Goal: Check status: Check status

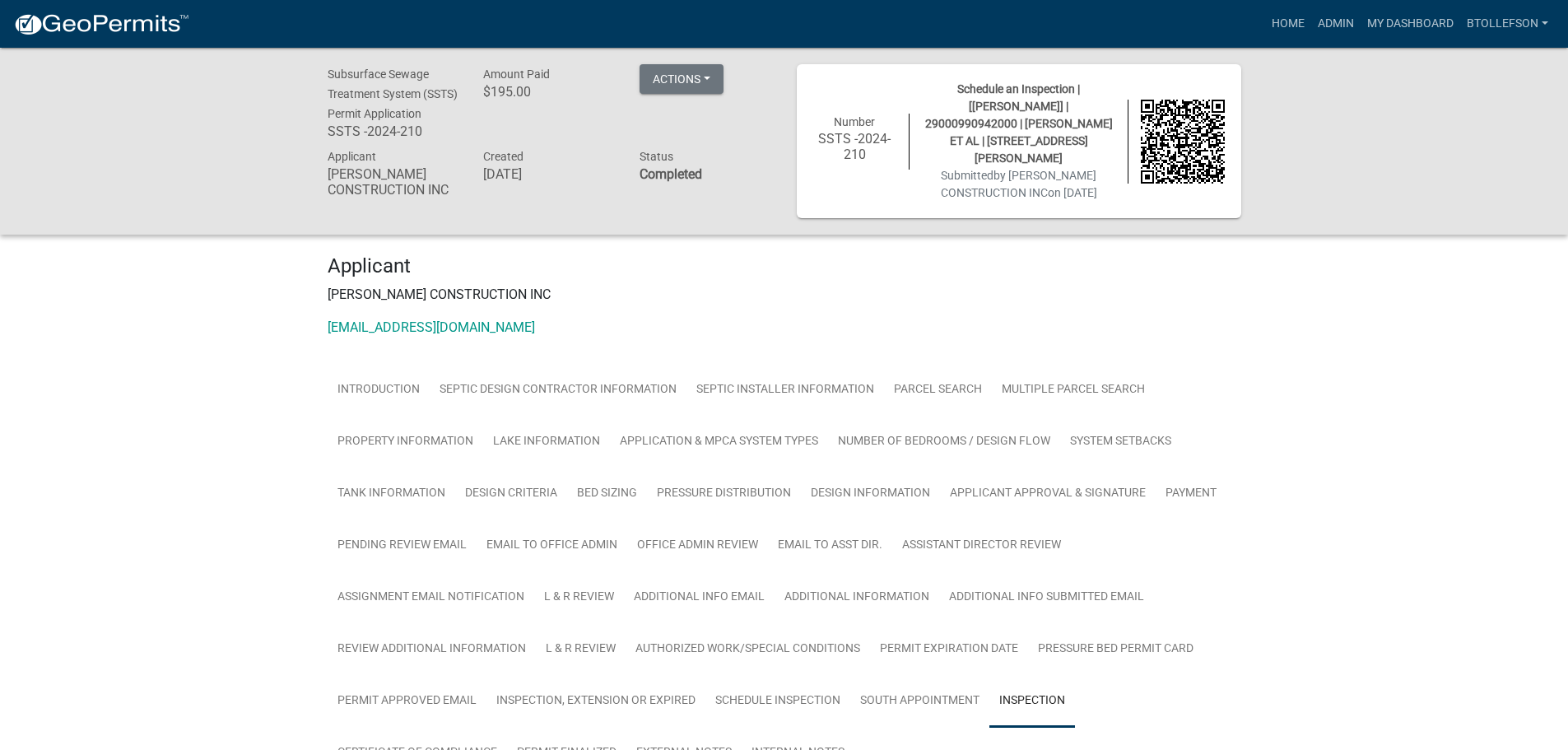
scroll to position [1223, 0]
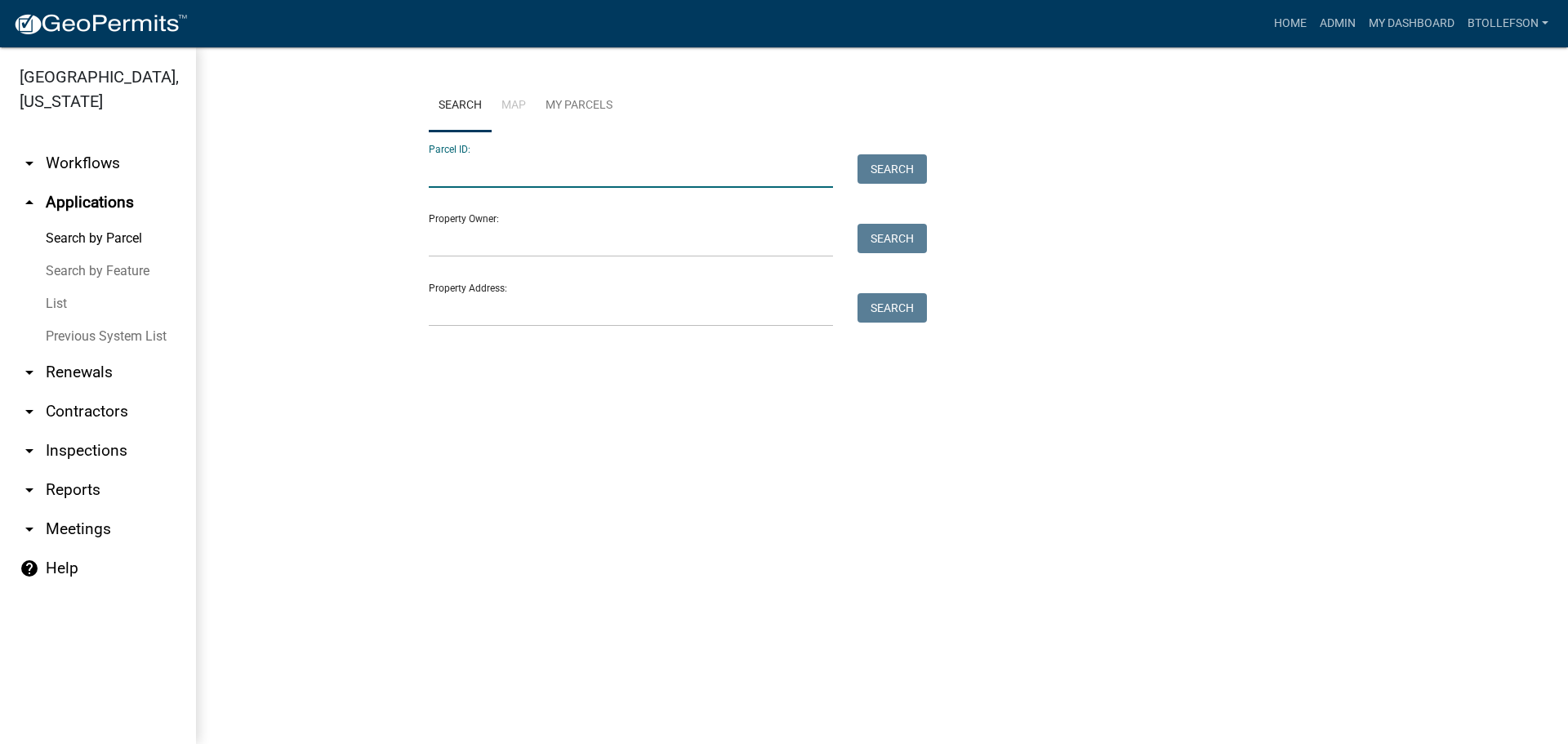
click at [586, 175] on input "Parcel ID:" at bounding box center [630, 172] width 404 height 34
paste input "11000010004001"
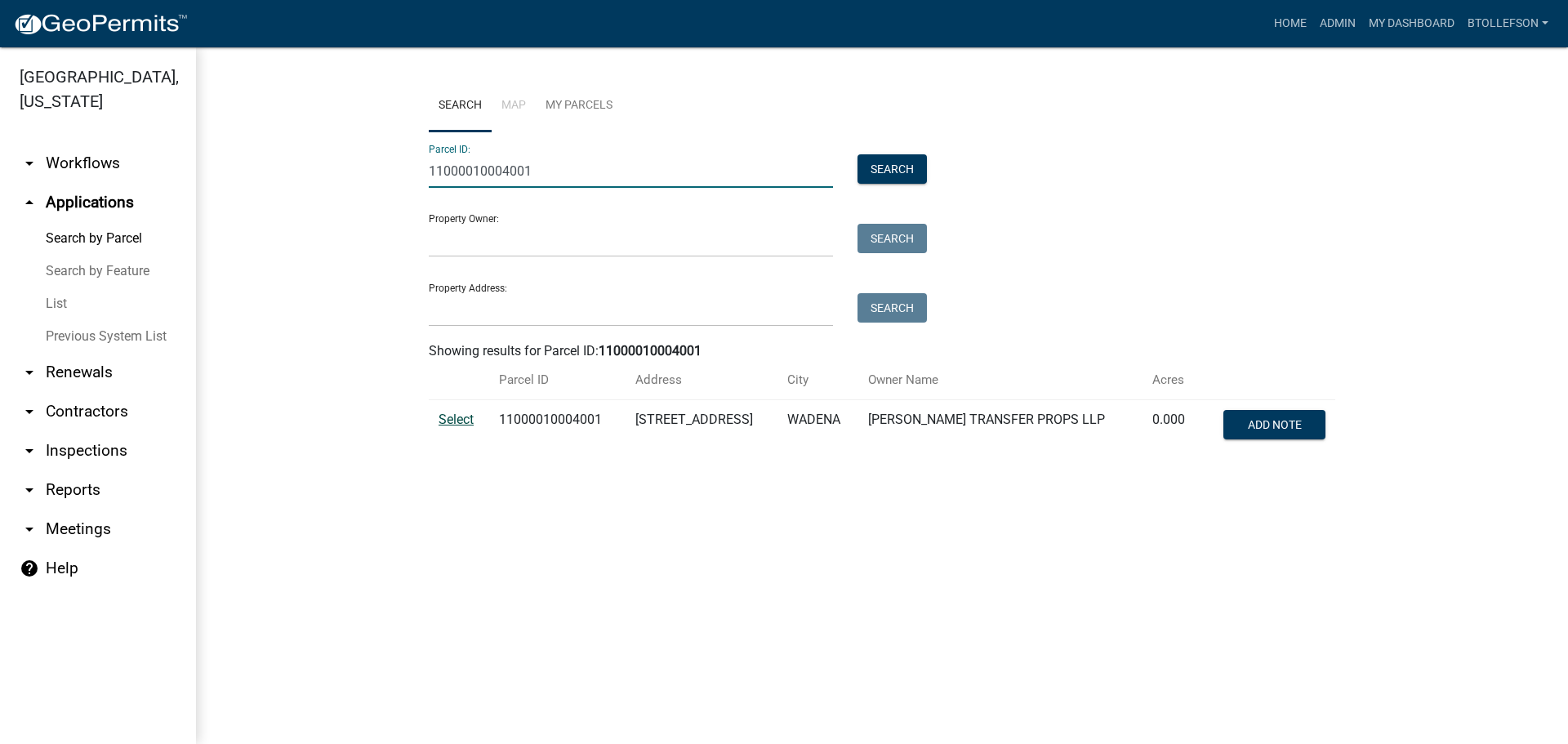
type input "11000010004001"
click at [448, 418] on span "Select" at bounding box center [456, 419] width 35 height 16
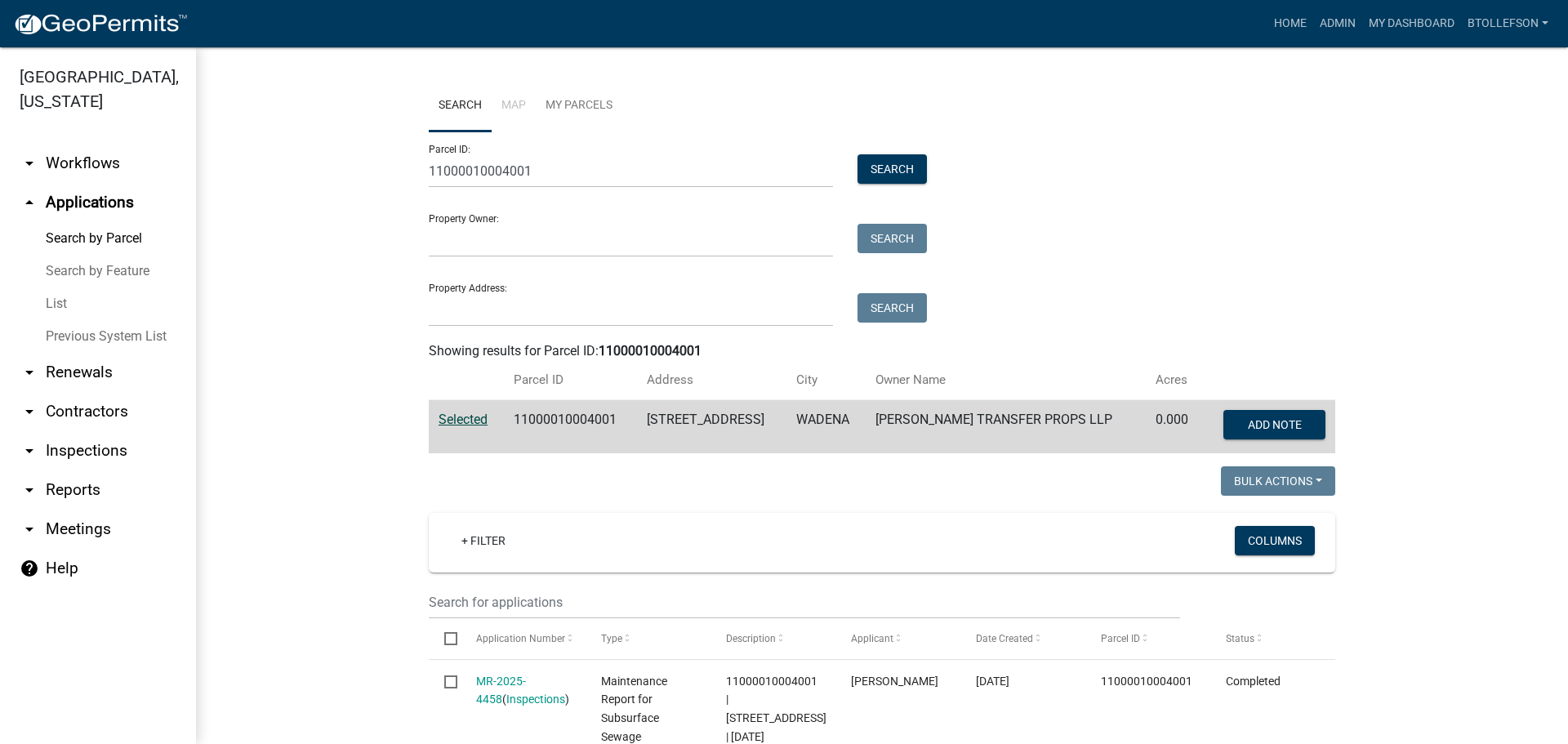
click at [1337, 333] on div "Search Map My Parcels Parcel ID: 11000010004001 Search Property Owner: Search P…" at bounding box center [882, 273] width 931 height 387
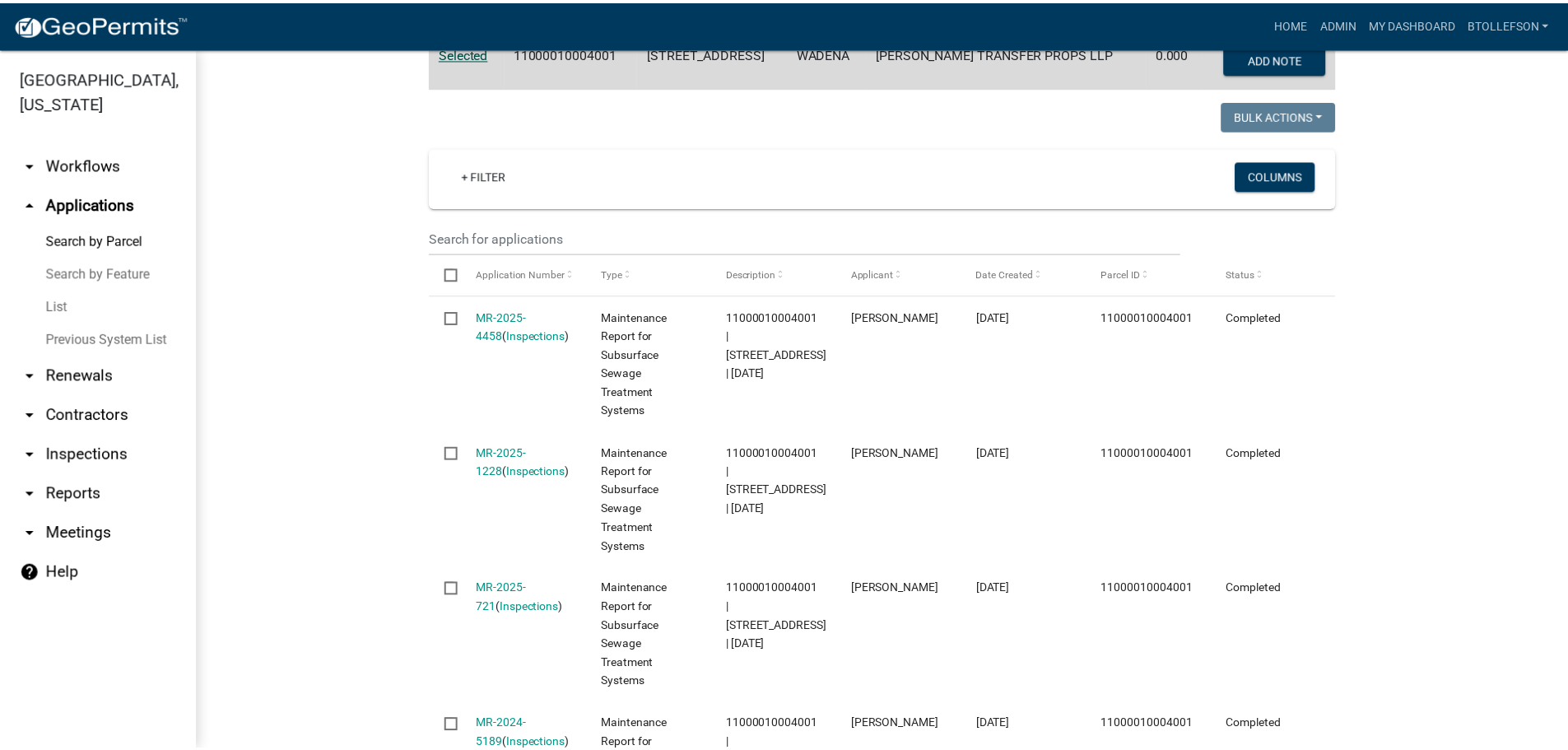
scroll to position [329, 0]
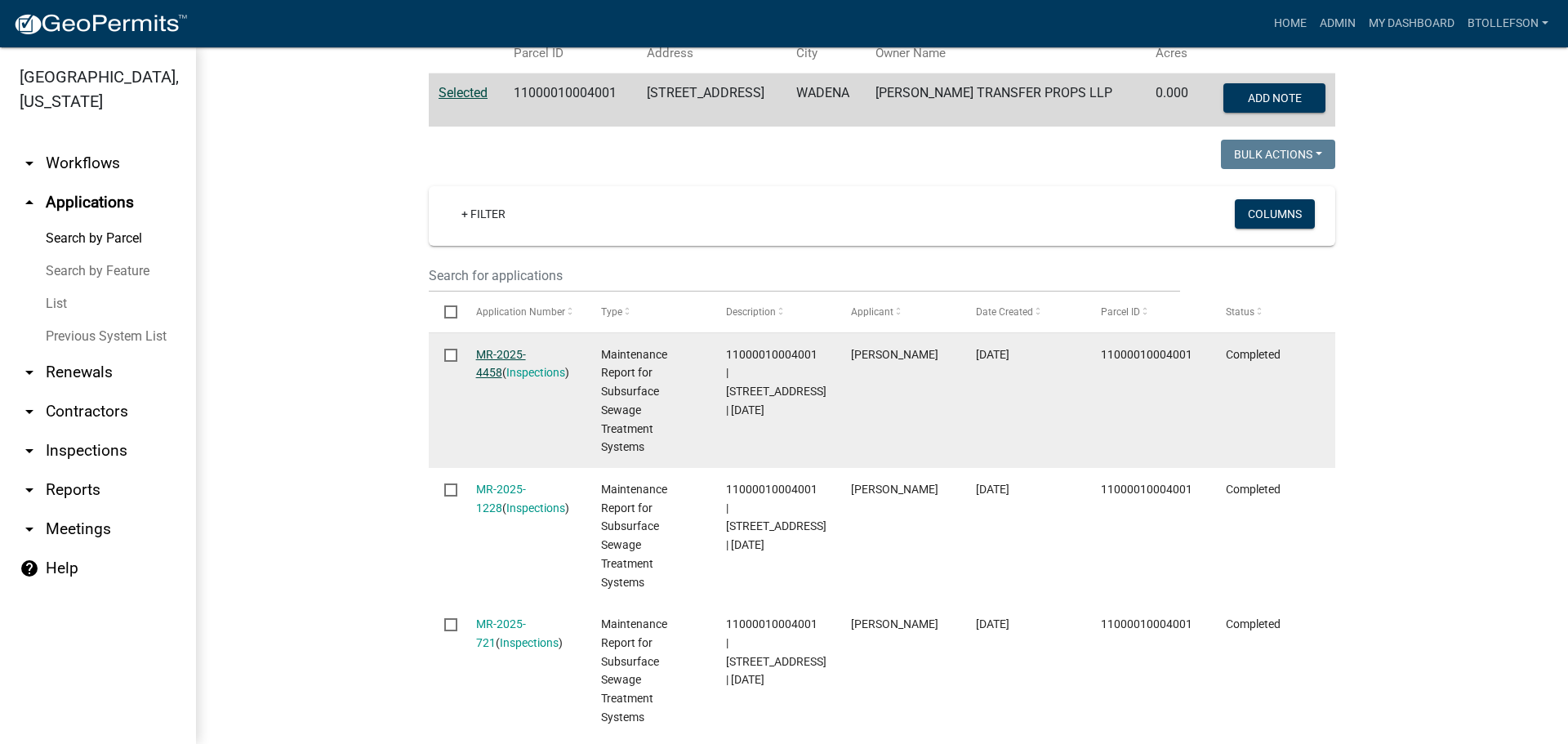
click at [525, 349] on link "MR-2025-4458" at bounding box center [501, 364] width 50 height 32
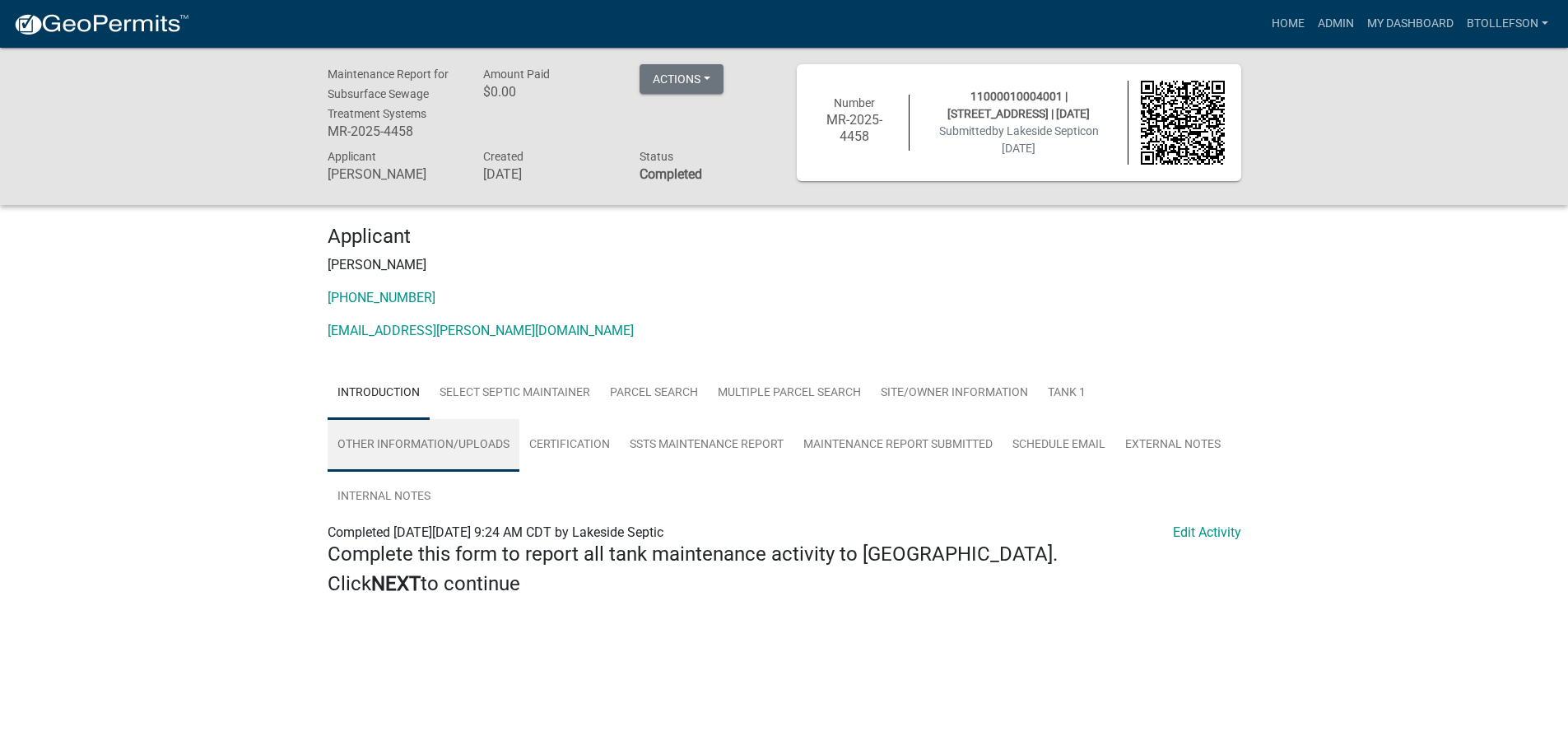
click at [502, 448] on link "Other Information/Uploads" at bounding box center [423, 445] width 192 height 53
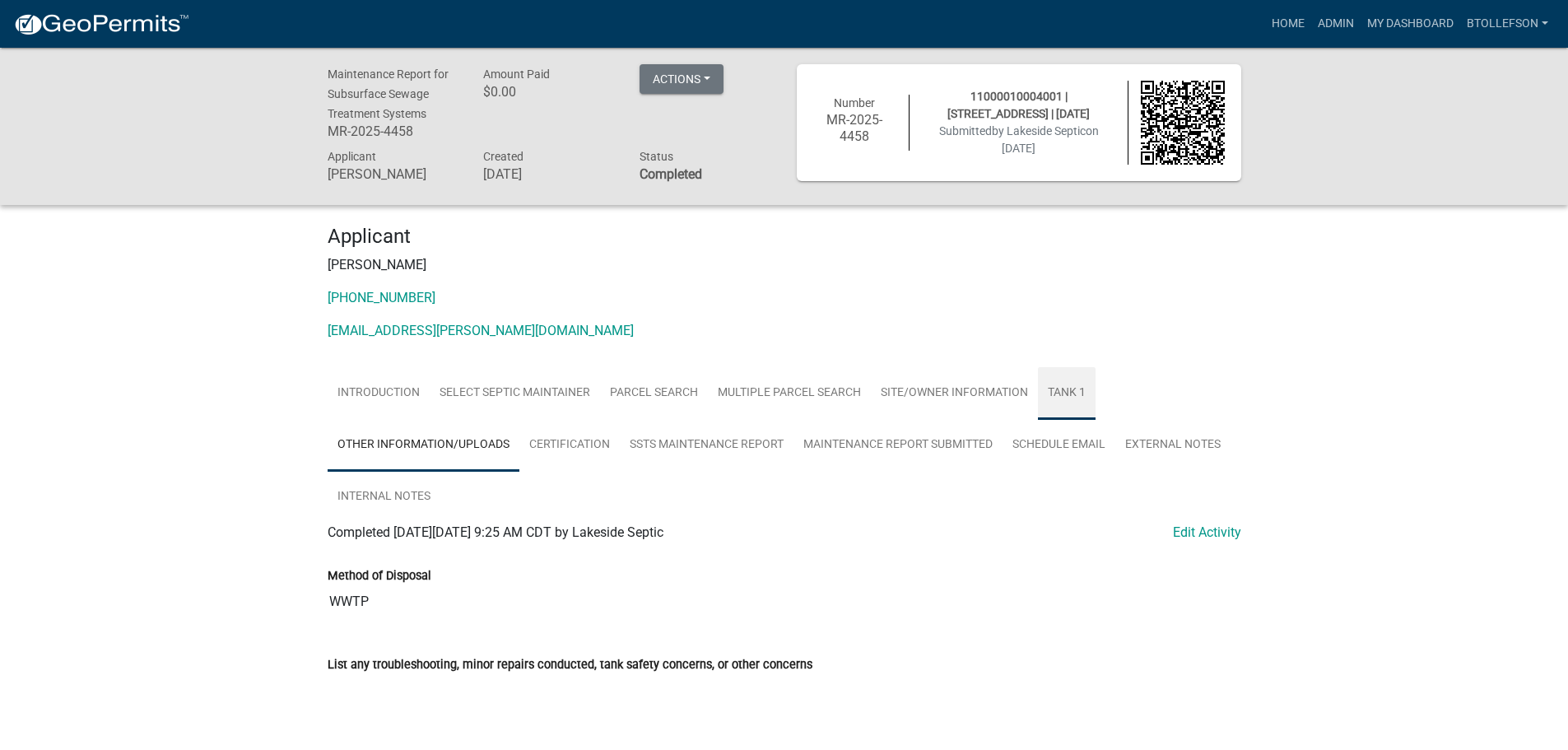
click at [1083, 399] on link "Tank 1" at bounding box center [1066, 393] width 58 height 53
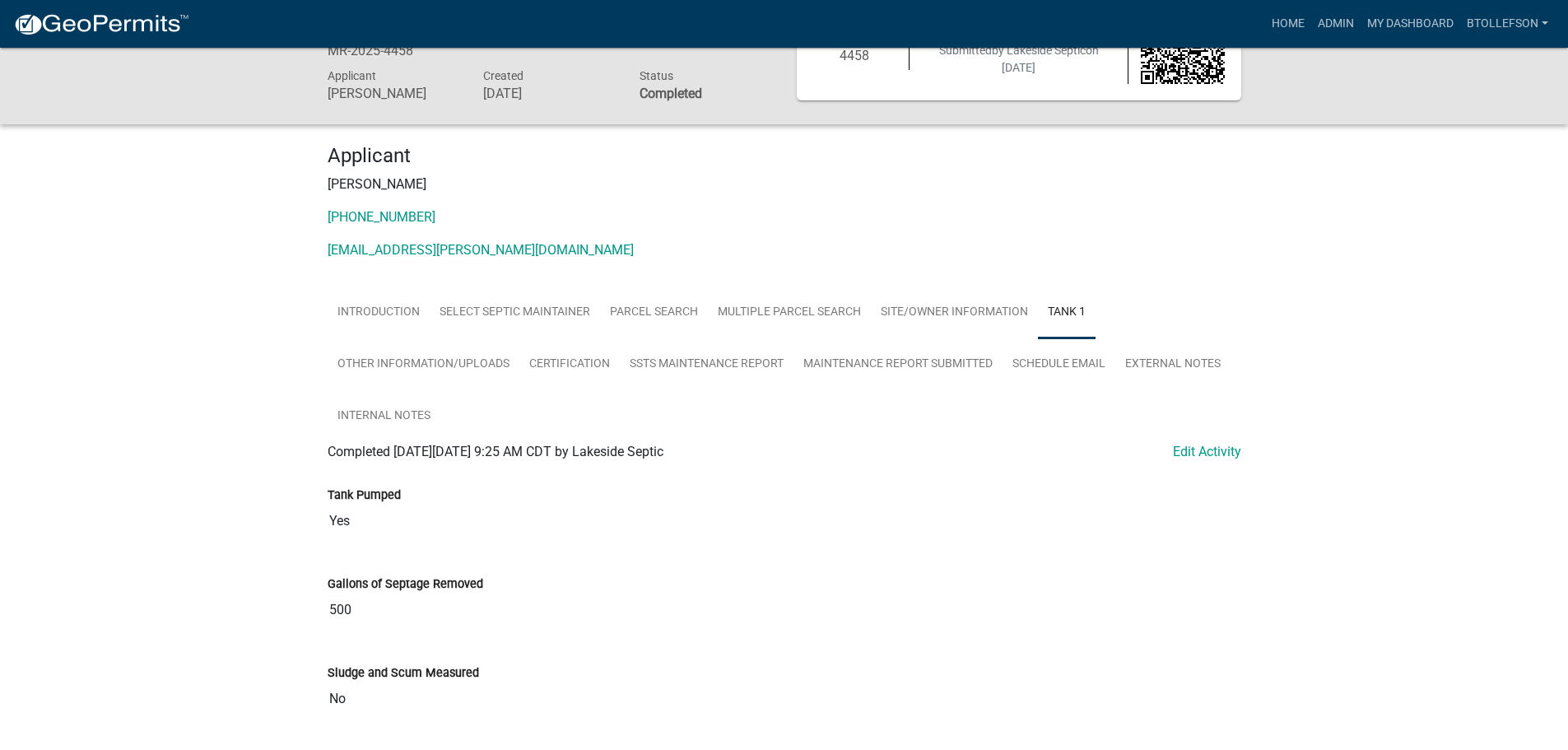
scroll to position [53, 0]
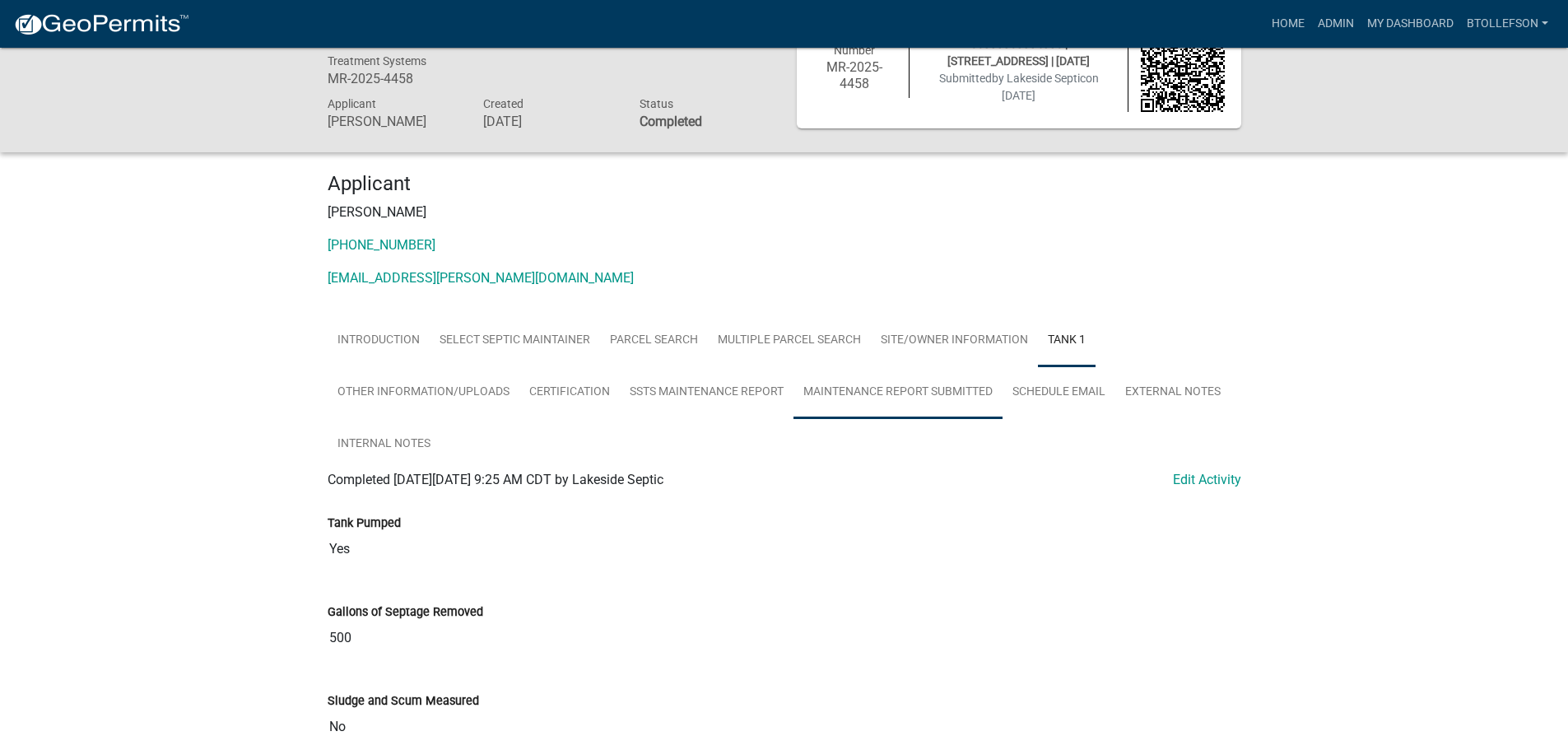
drag, startPoint x: 884, startPoint y: 410, endPoint x: 924, endPoint y: 410, distance: 40.0
click at [884, 410] on link "Maintenance Report Submitted" at bounding box center [898, 393] width 209 height 53
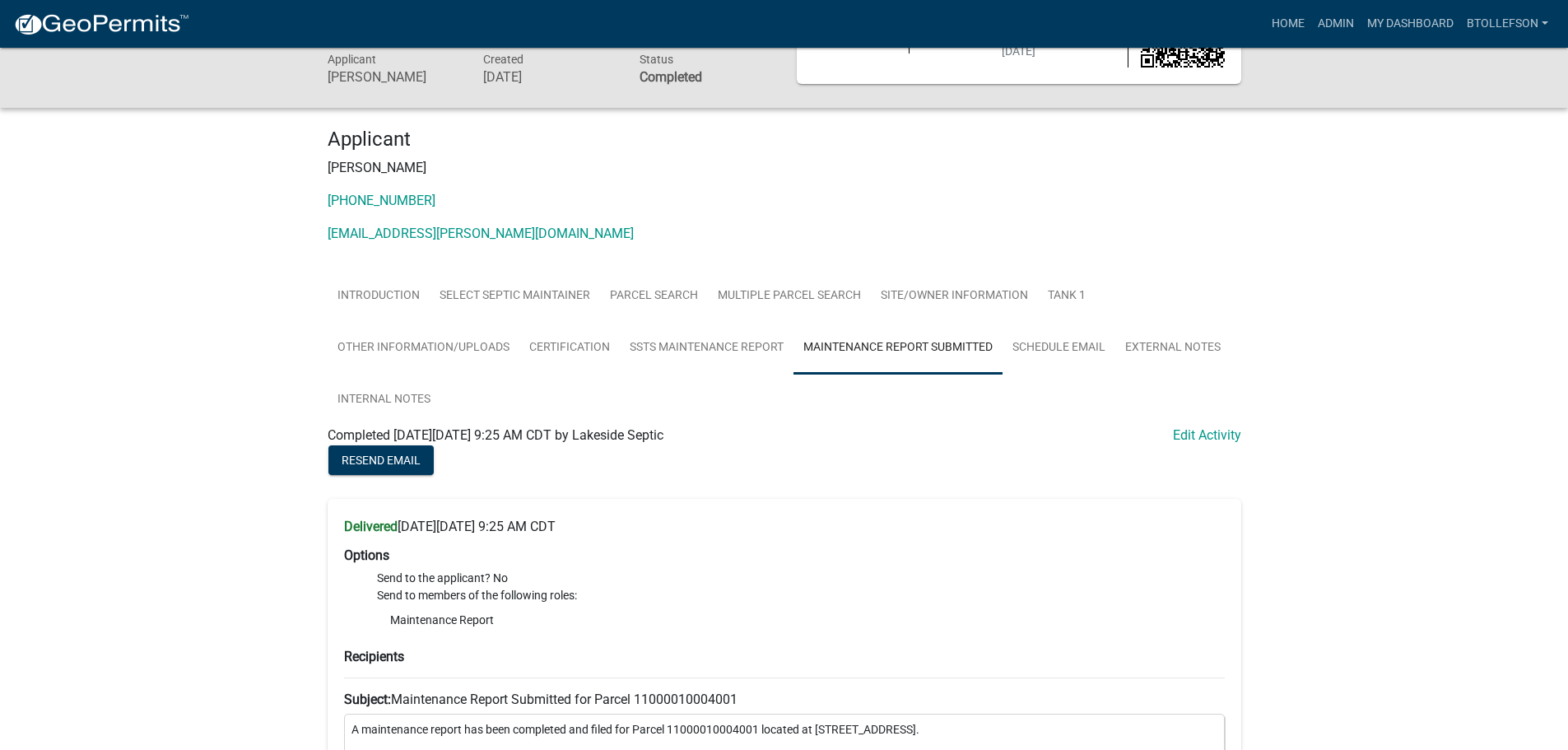
scroll to position [48, 0]
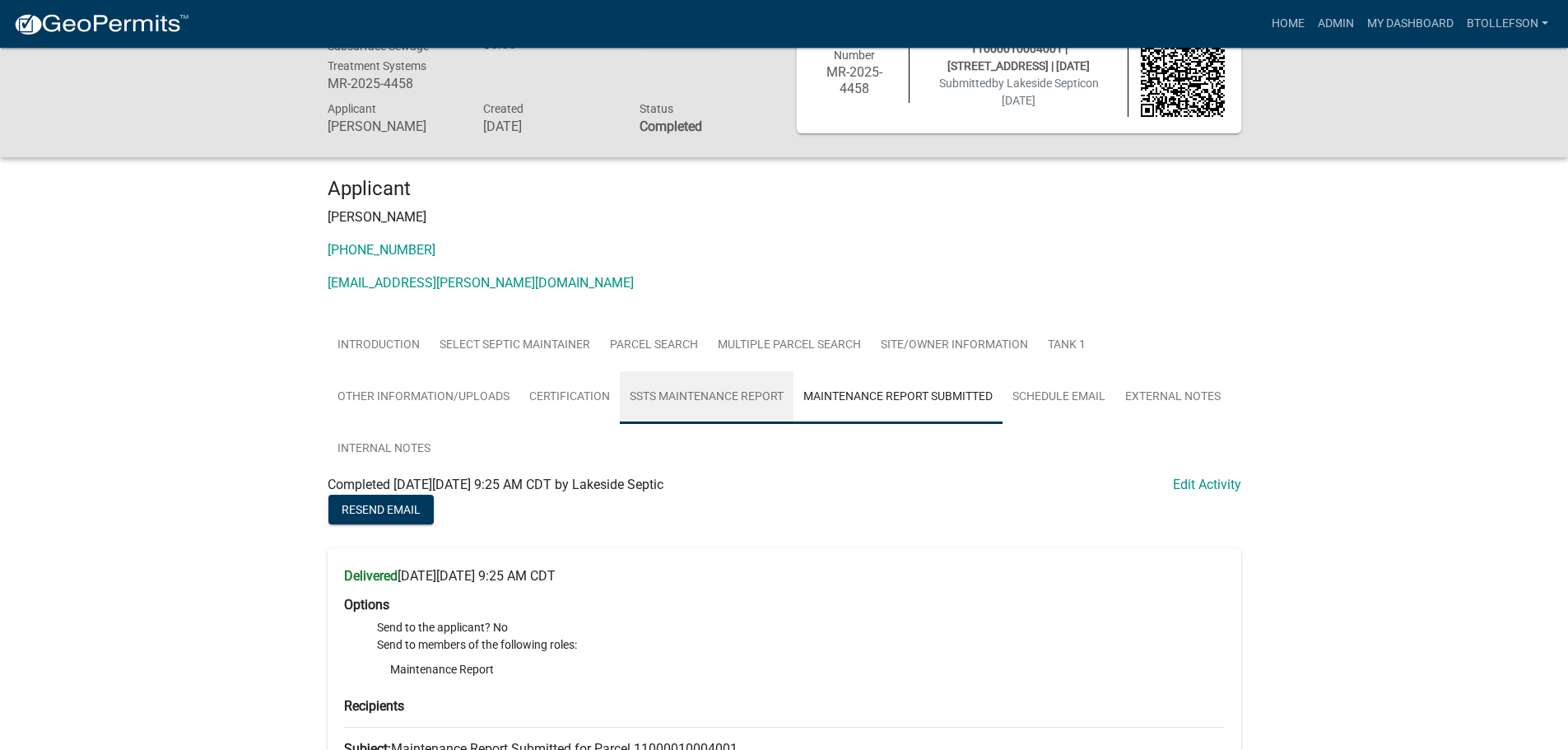
click at [725, 392] on link "SSTS Maintenance Report" at bounding box center [707, 398] width 174 height 53
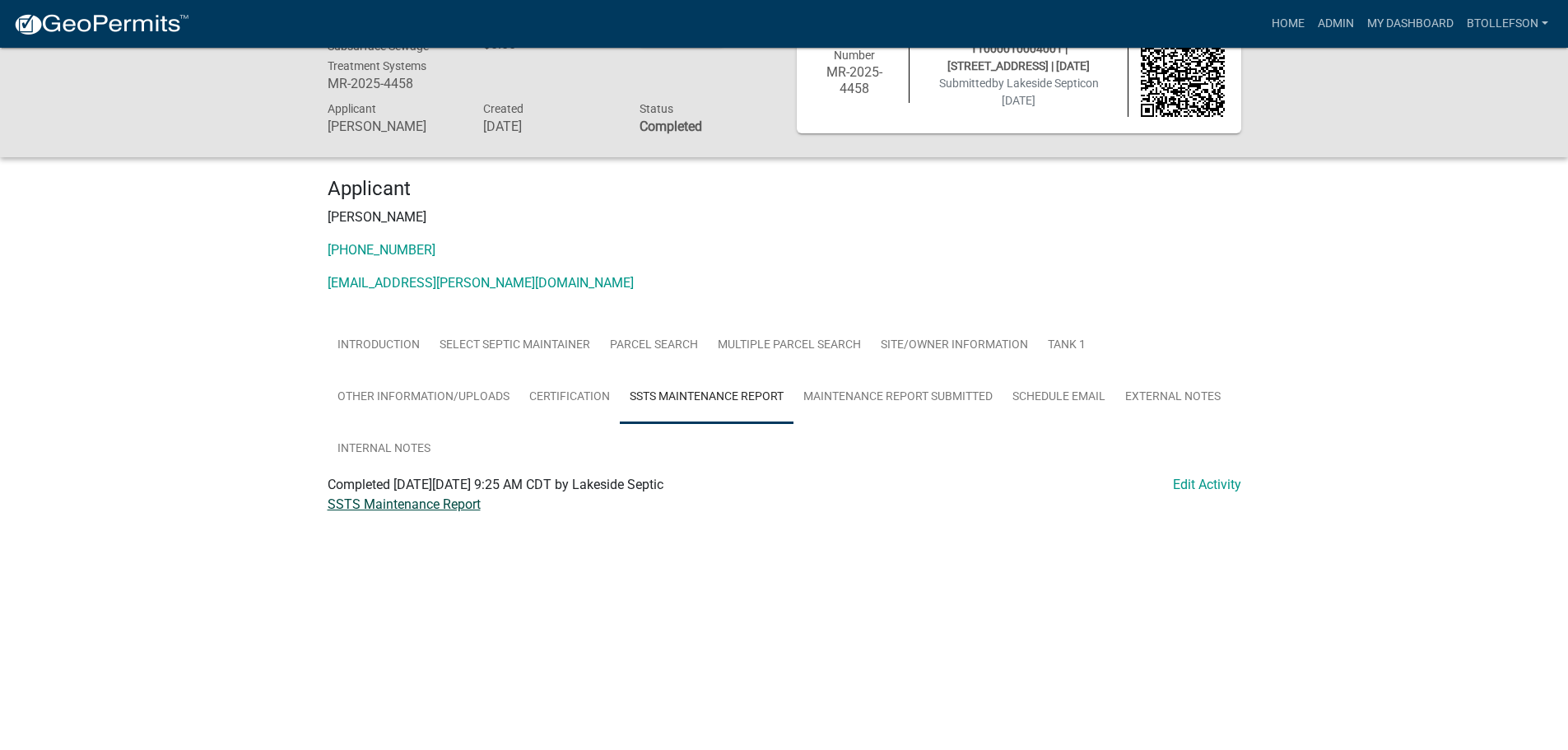
click at [480, 503] on link "SSTS Maintenance Report" at bounding box center [405, 504] width 153 height 16
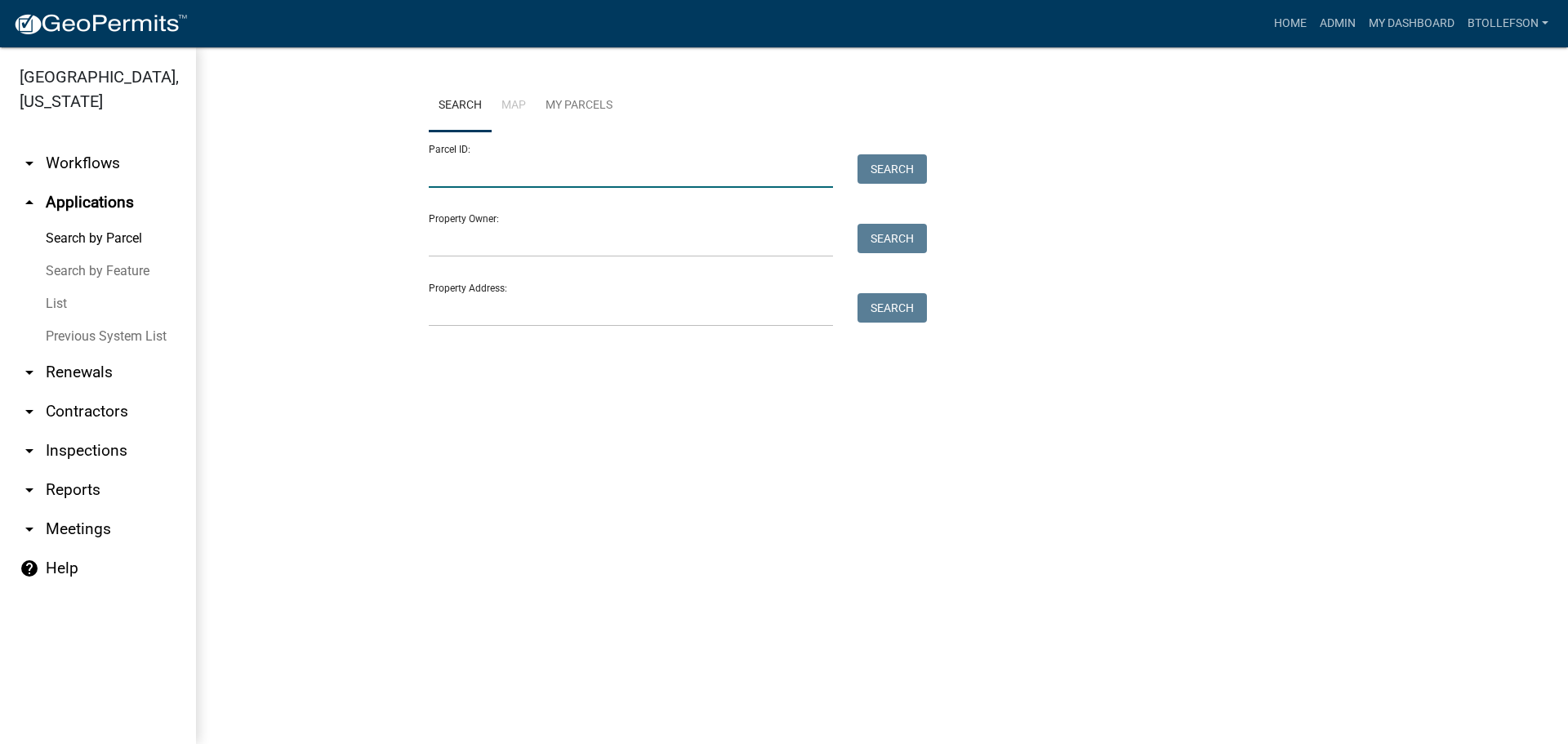
click at [586, 184] on input "Parcel ID:" at bounding box center [630, 172] width 404 height 34
paste input "11000010004001"
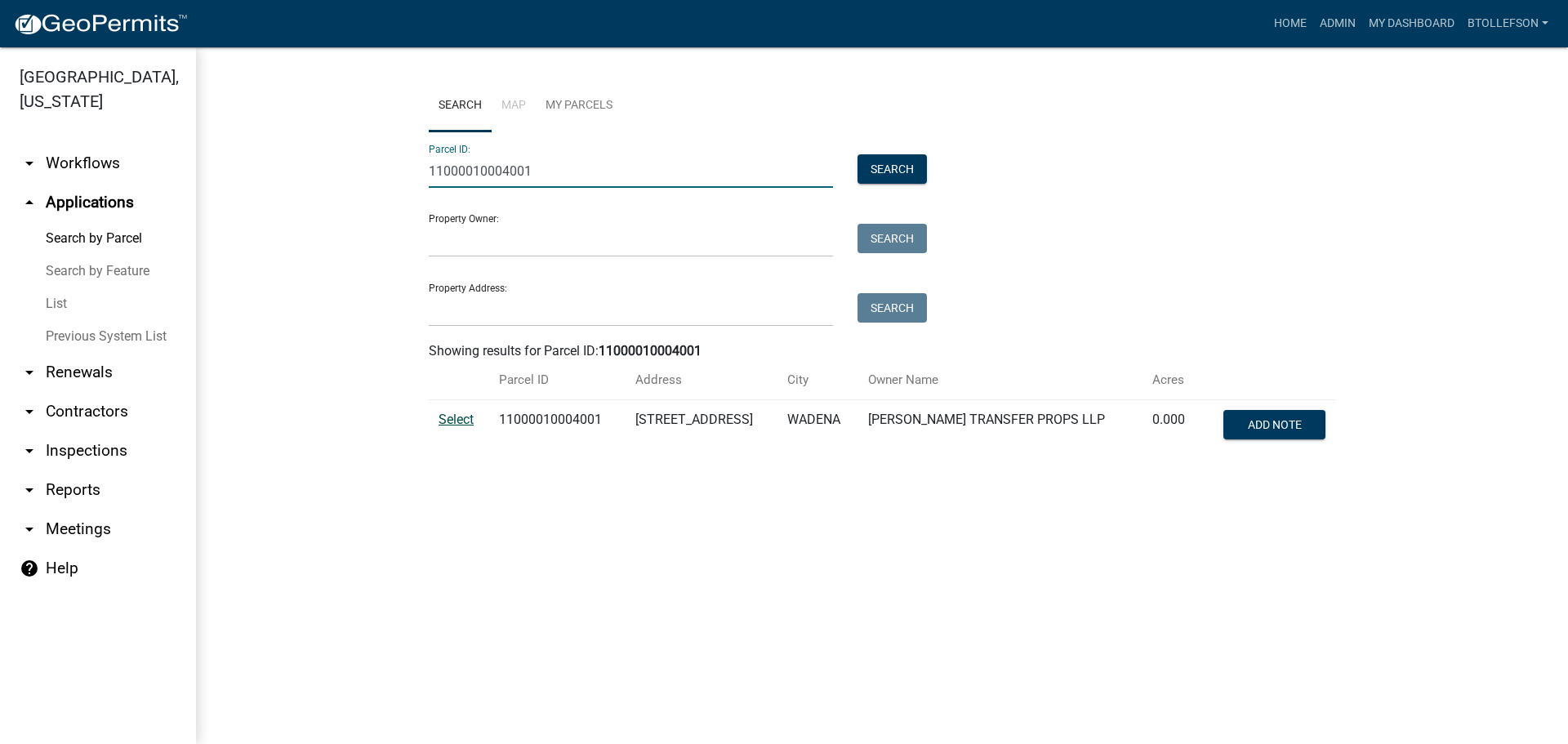
type input "11000010004001"
click at [460, 425] on span "Select" at bounding box center [456, 419] width 35 height 16
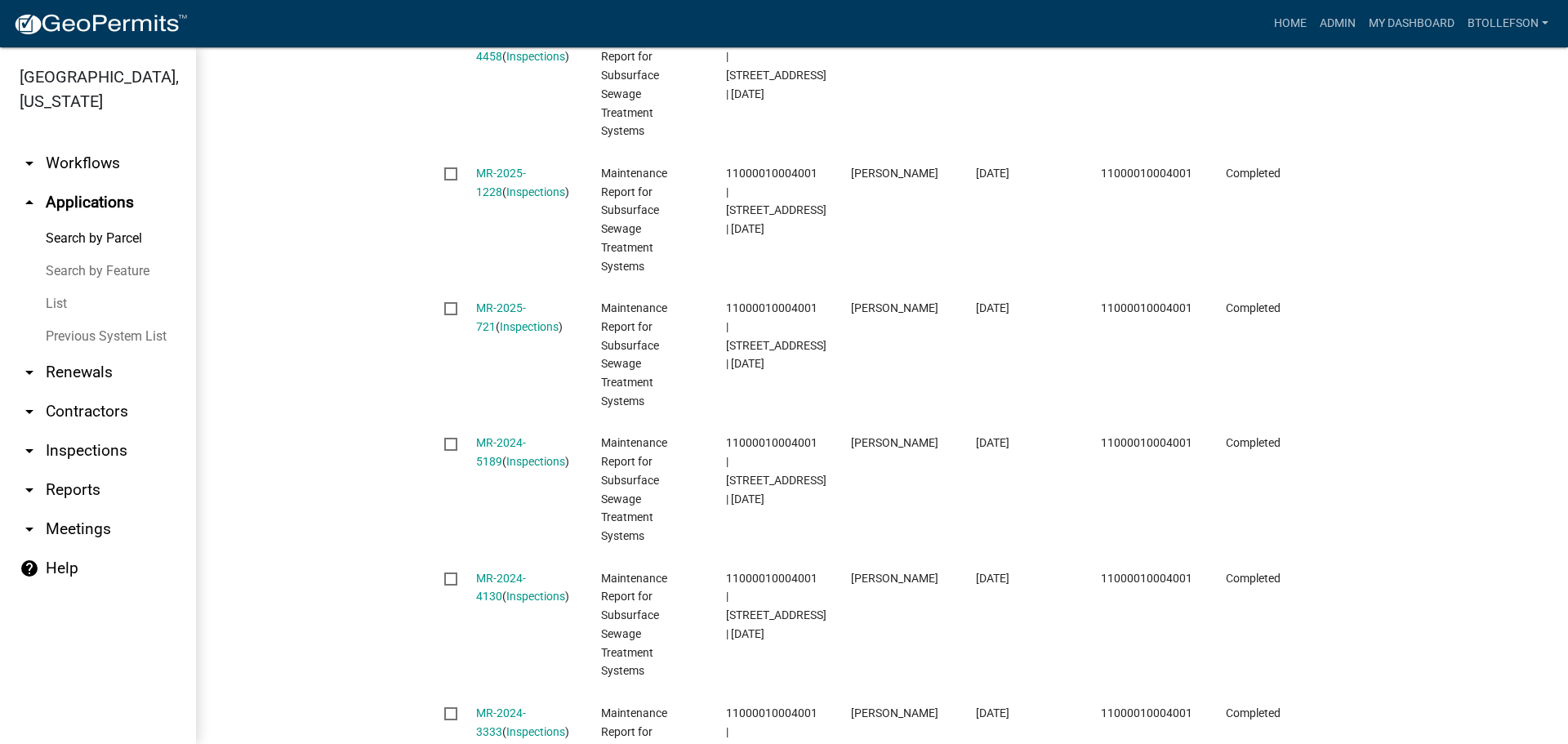
scroll to position [654, 0]
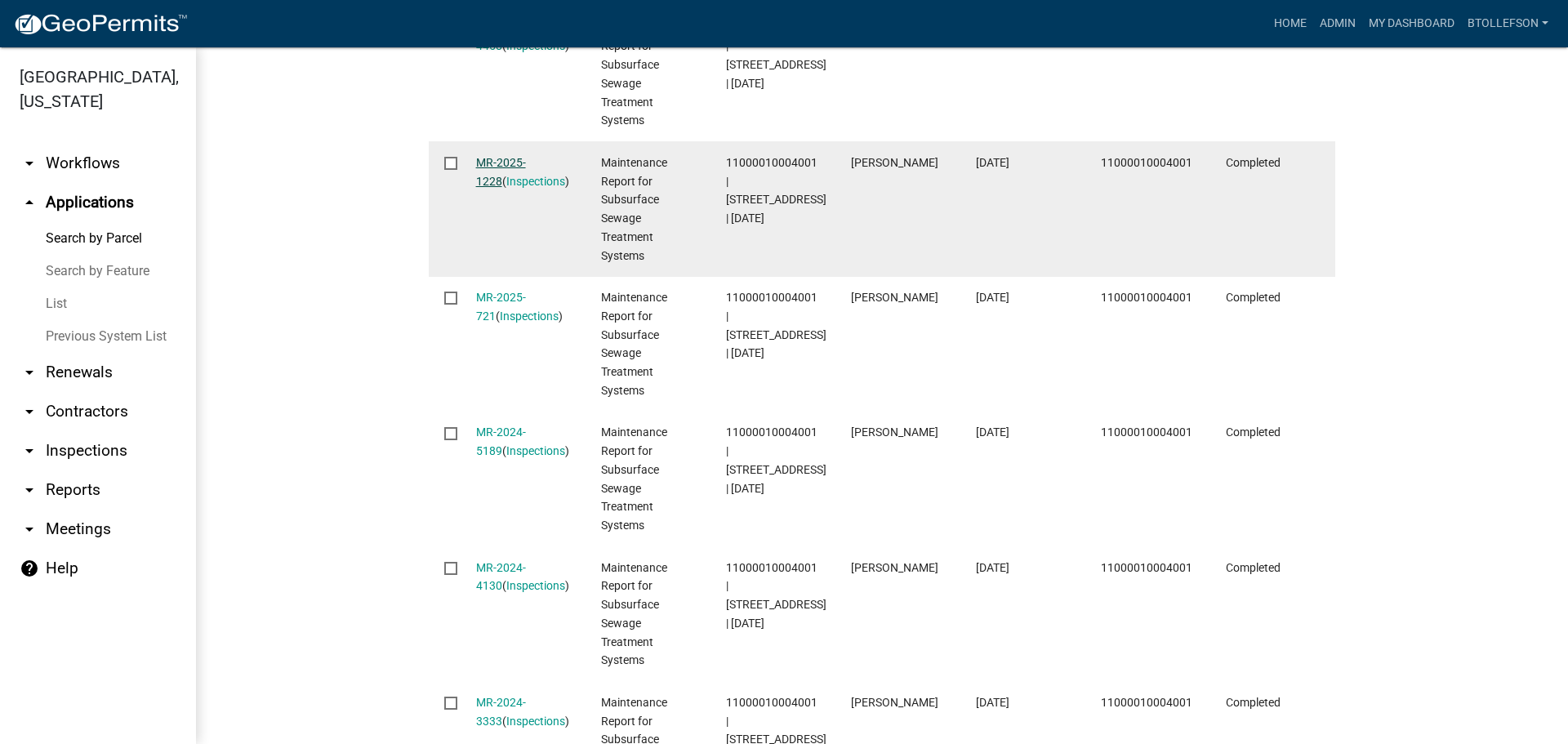
click at [500, 164] on link "MR-2025-1228" at bounding box center [501, 172] width 50 height 32
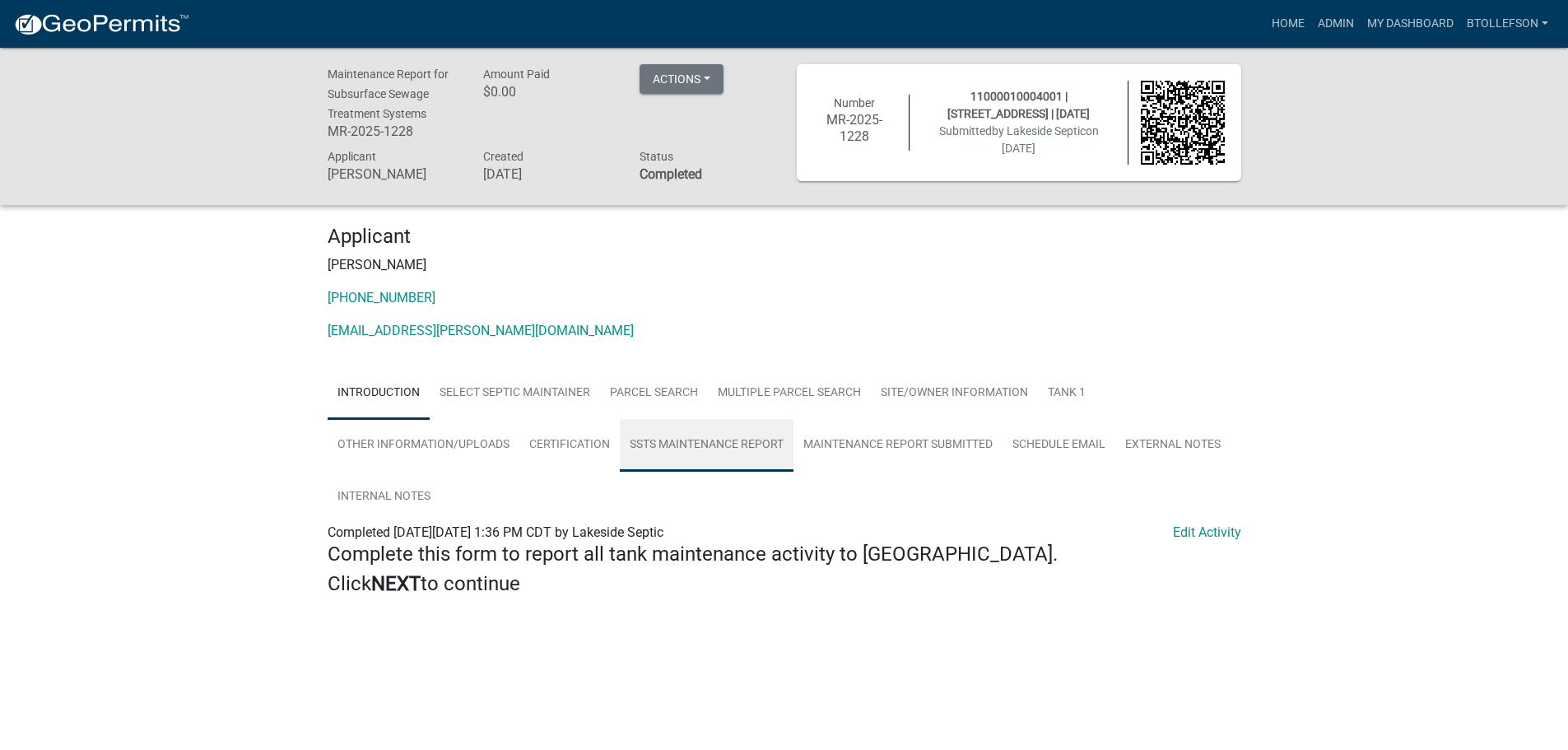
click at [758, 449] on link "SSTS Maintenance Report" at bounding box center [707, 445] width 174 height 53
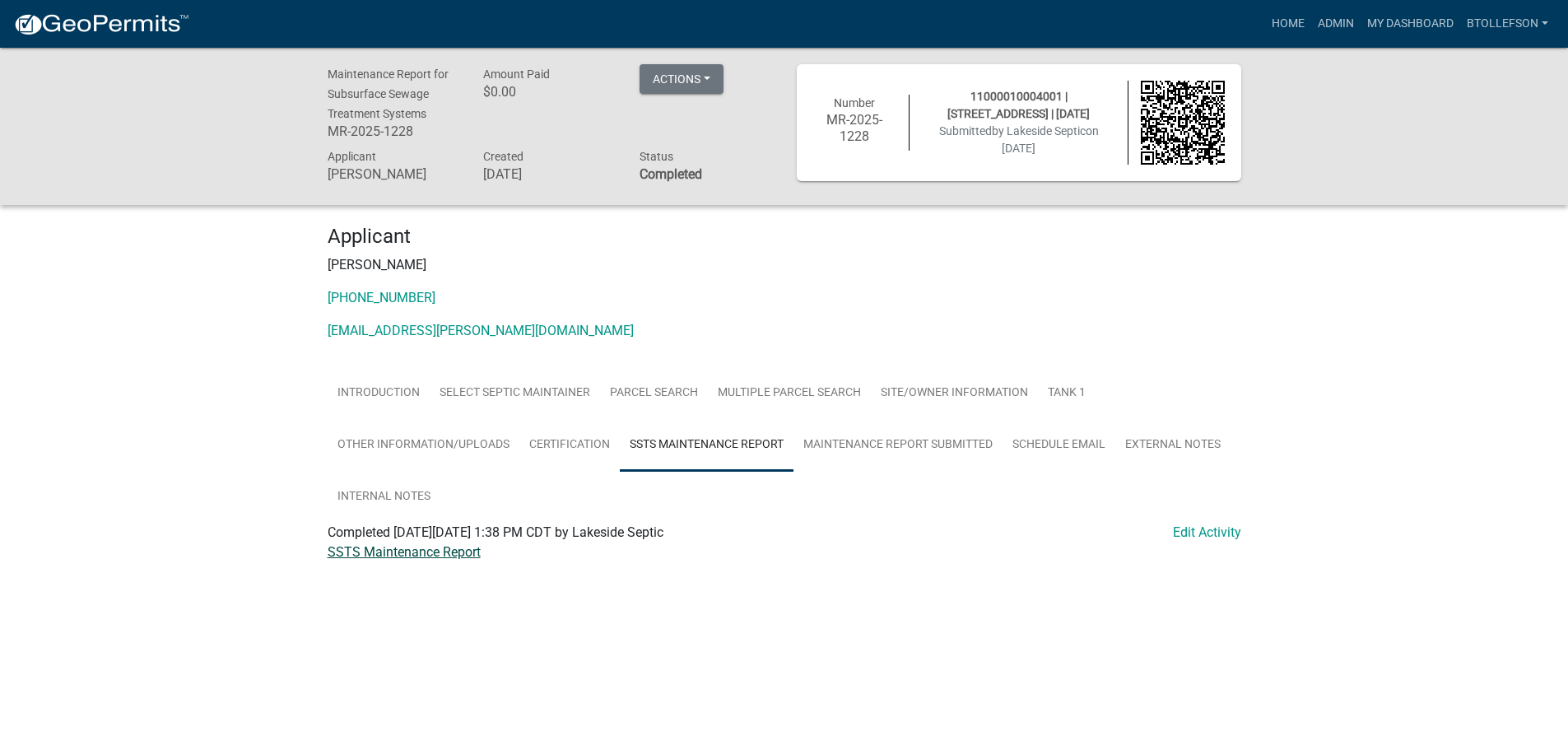
click at [438, 556] on link "SSTS Maintenance Report" at bounding box center [405, 552] width 153 height 16
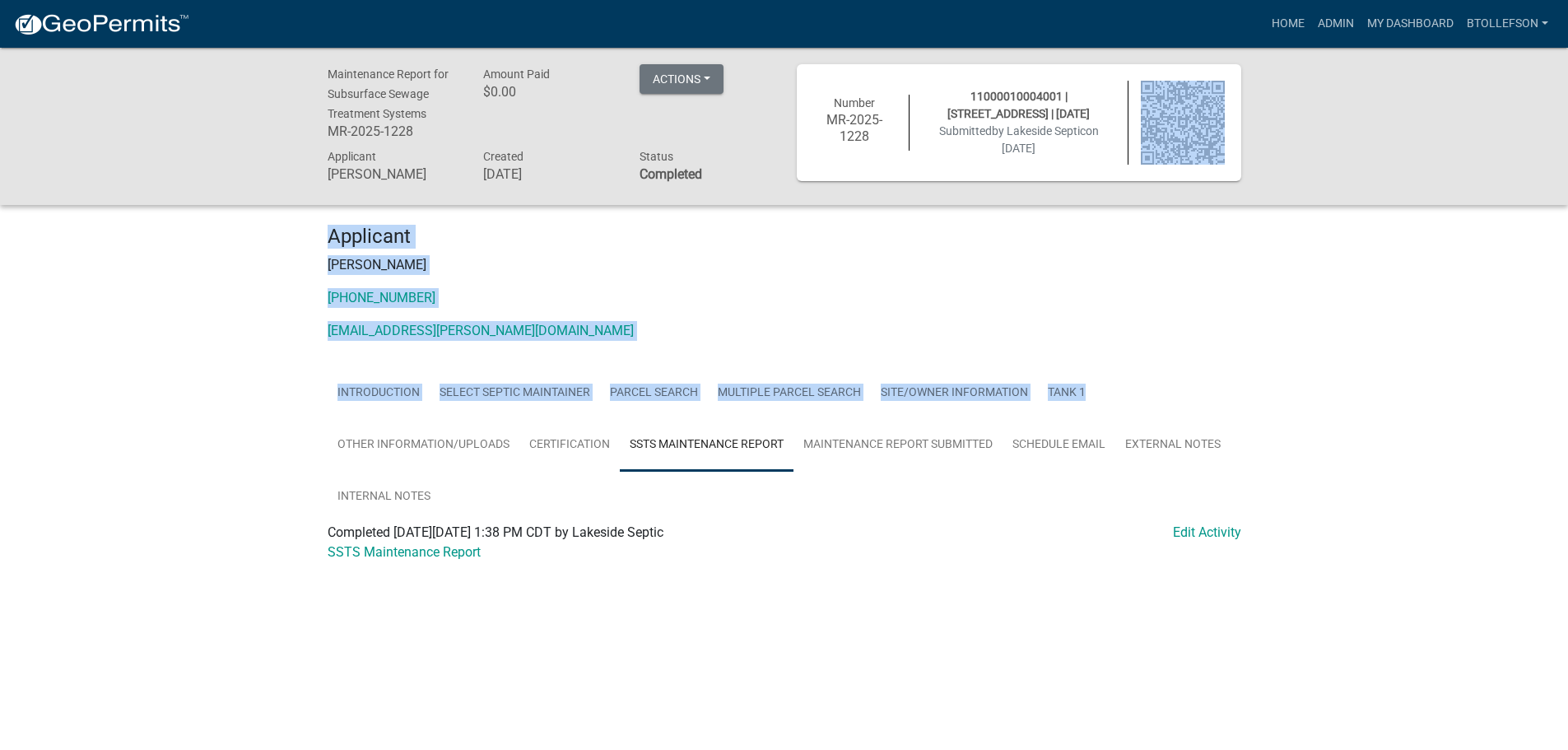
drag, startPoint x: 1108, startPoint y: 345, endPoint x: 1120, endPoint y: 388, distance: 44.6
click at [1120, 388] on div "Maintenance Report for Subsurface Sewage Treatment Systems MR-2025-1228 Amount …" at bounding box center [784, 330] width 1568 height 564
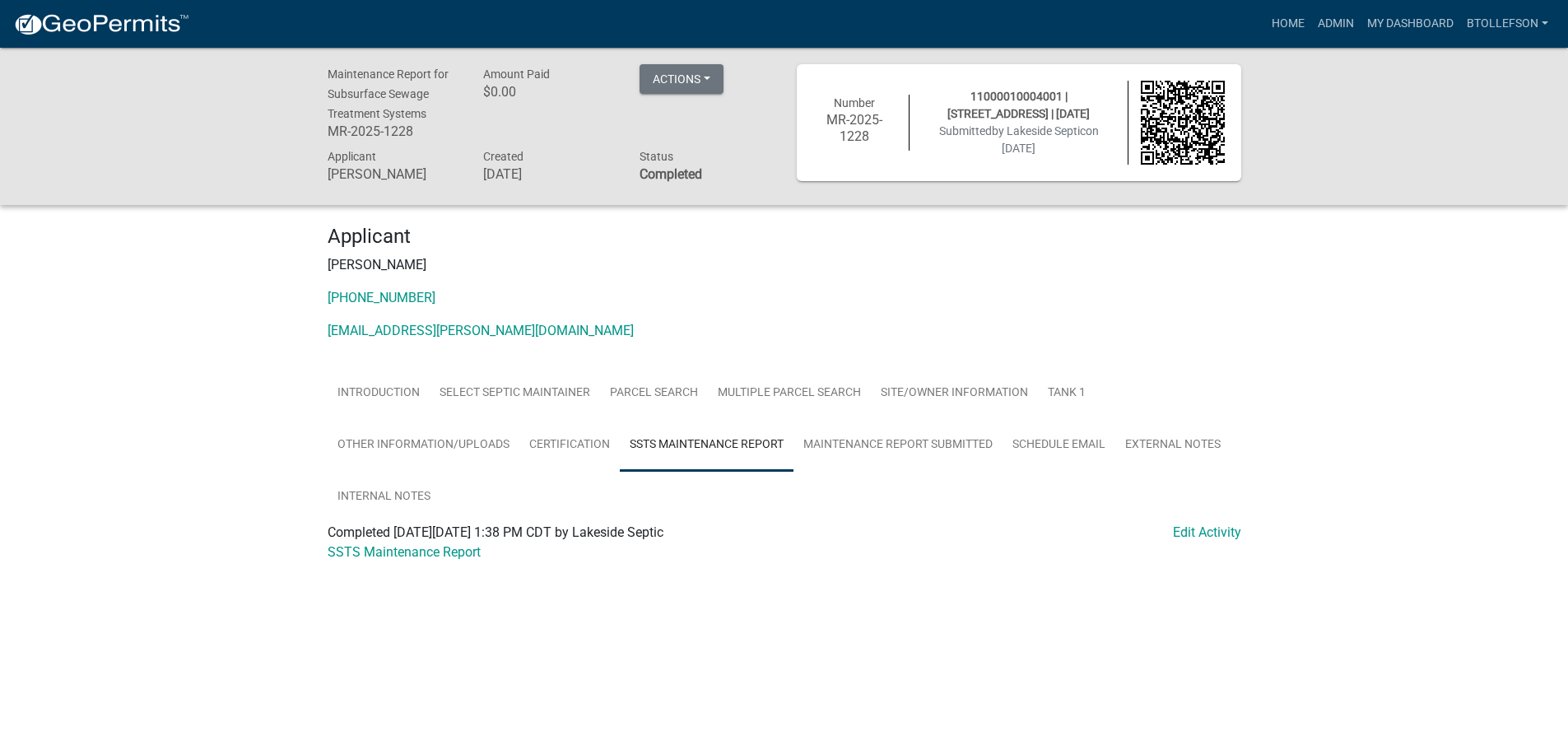
click at [1412, 414] on div "Maintenance Report for Subsurface Sewage Treatment Systems MR-2025-1228 Amount …" at bounding box center [784, 330] width 1568 height 564
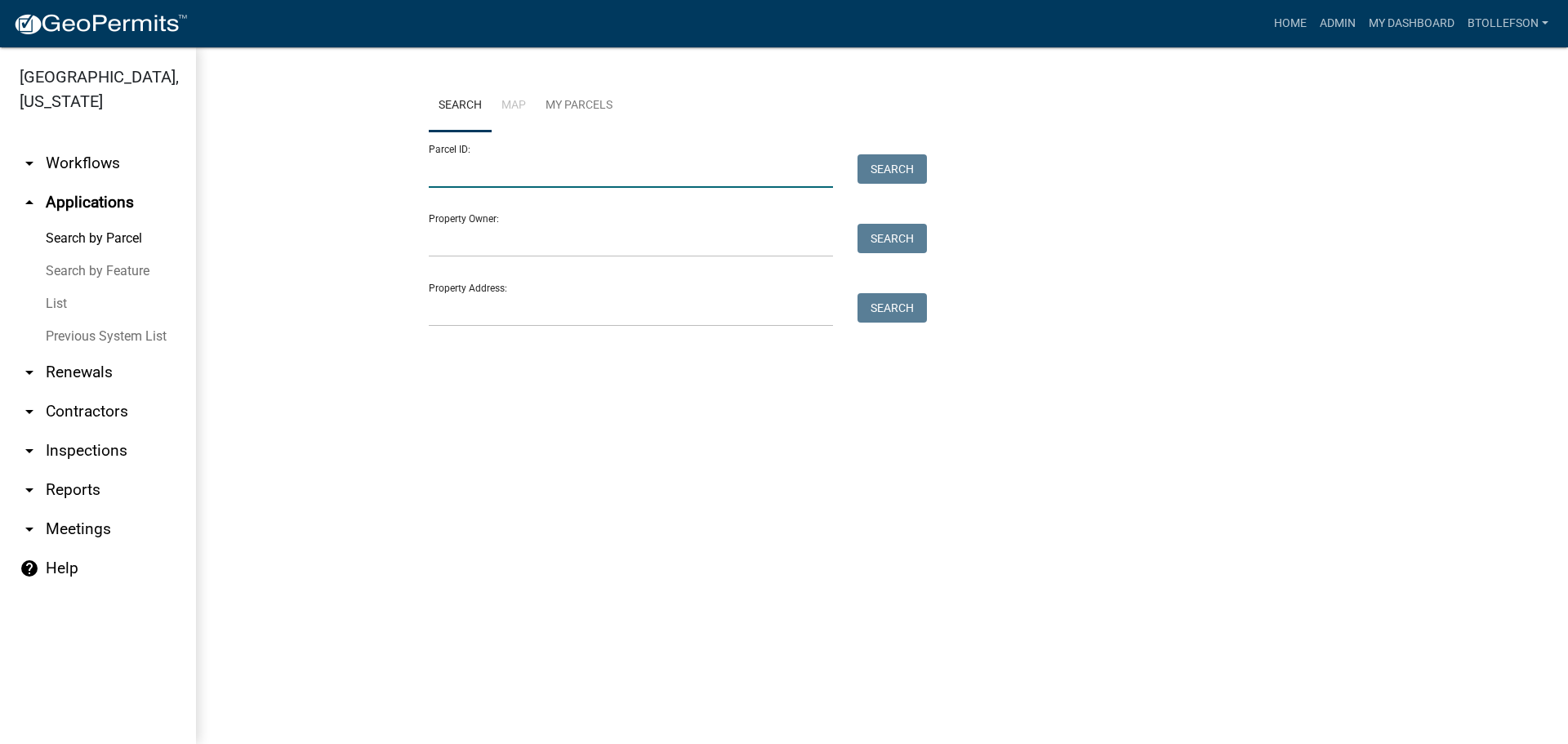
click at [545, 168] on input "Parcel ID:" at bounding box center [630, 172] width 404 height 34
paste input "11000010004001"
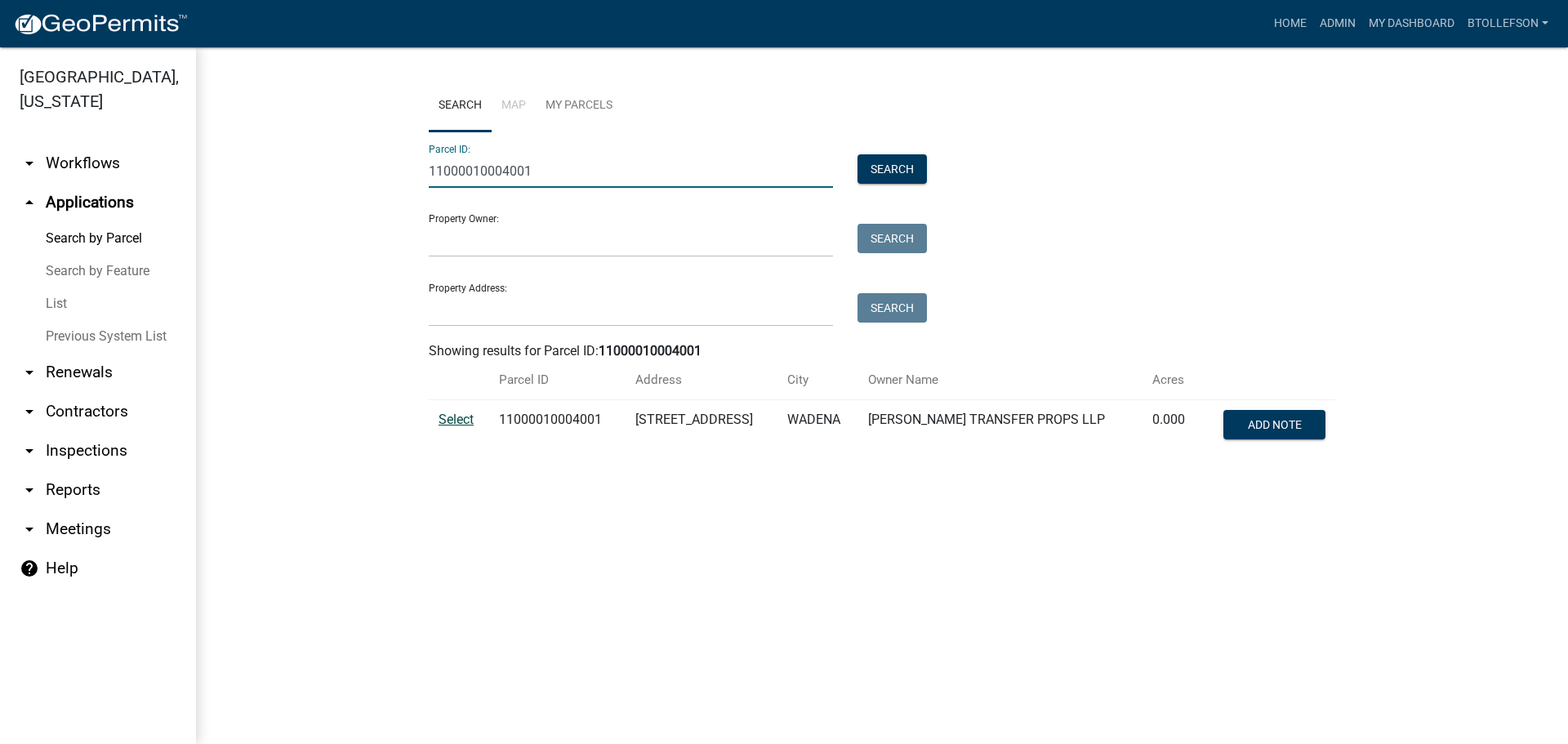
type input "11000010004001"
click at [465, 423] on span "Select" at bounding box center [456, 419] width 35 height 16
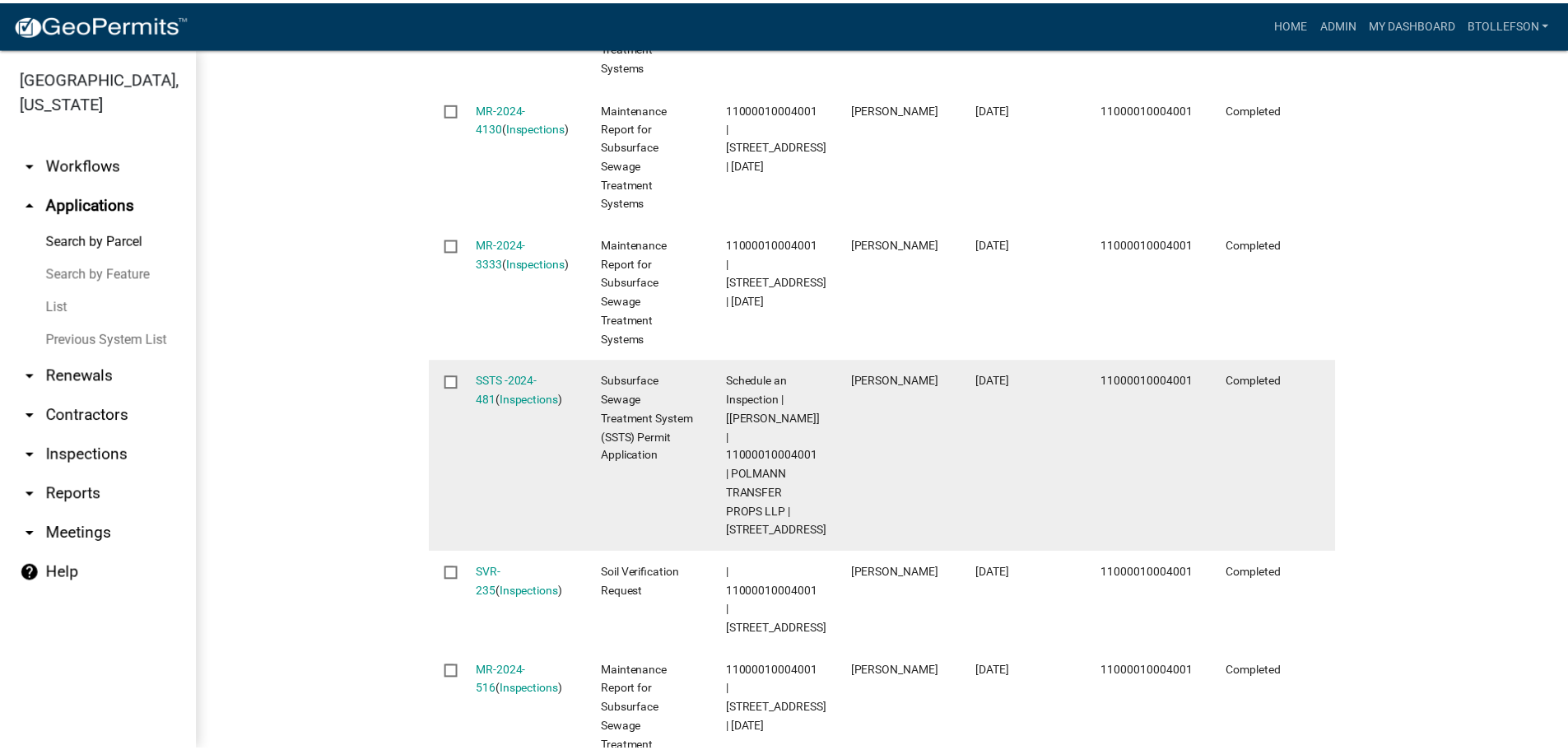
scroll to position [1115, 0]
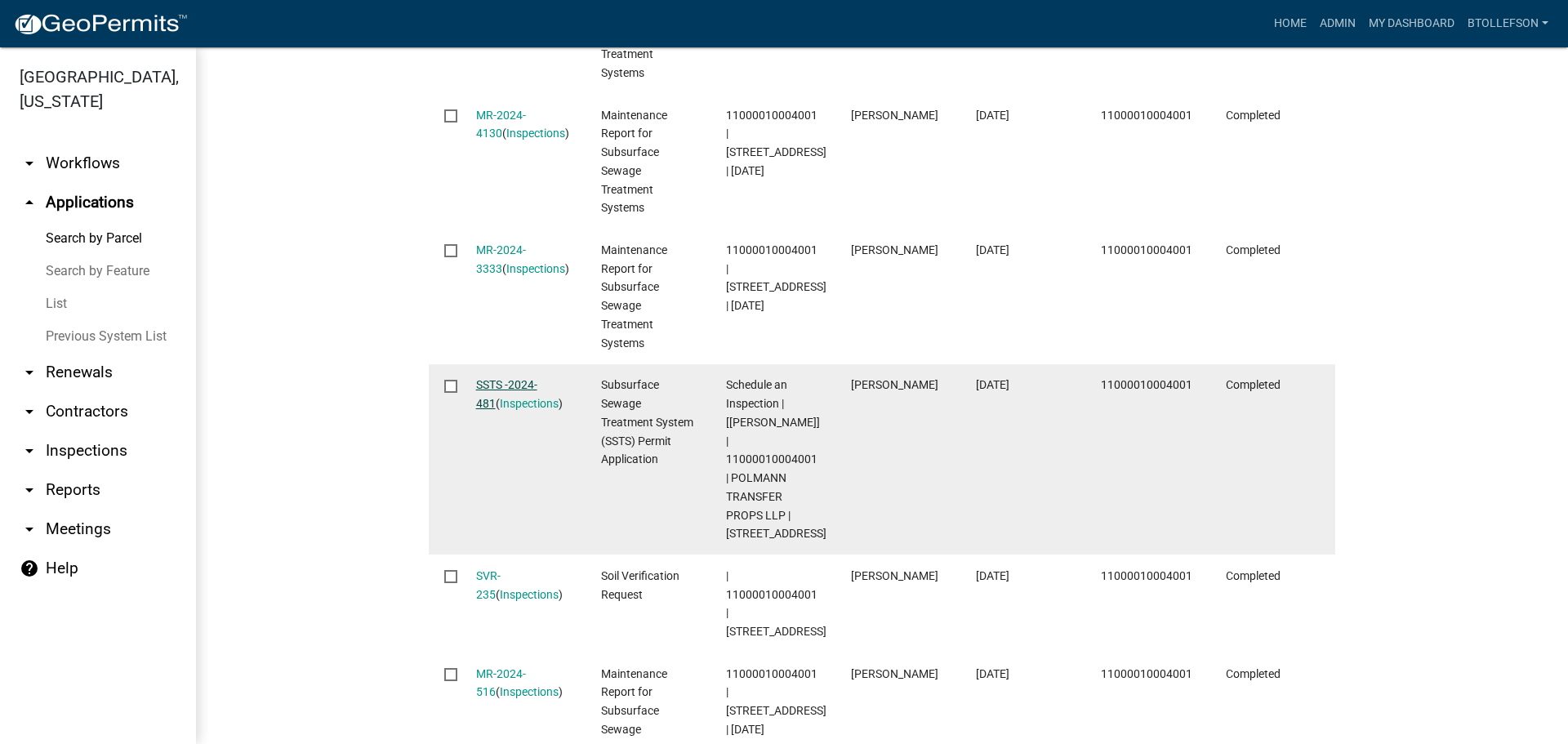
click at [503, 378] on link "SSTS -2024-481" at bounding box center [506, 394] width 61 height 32
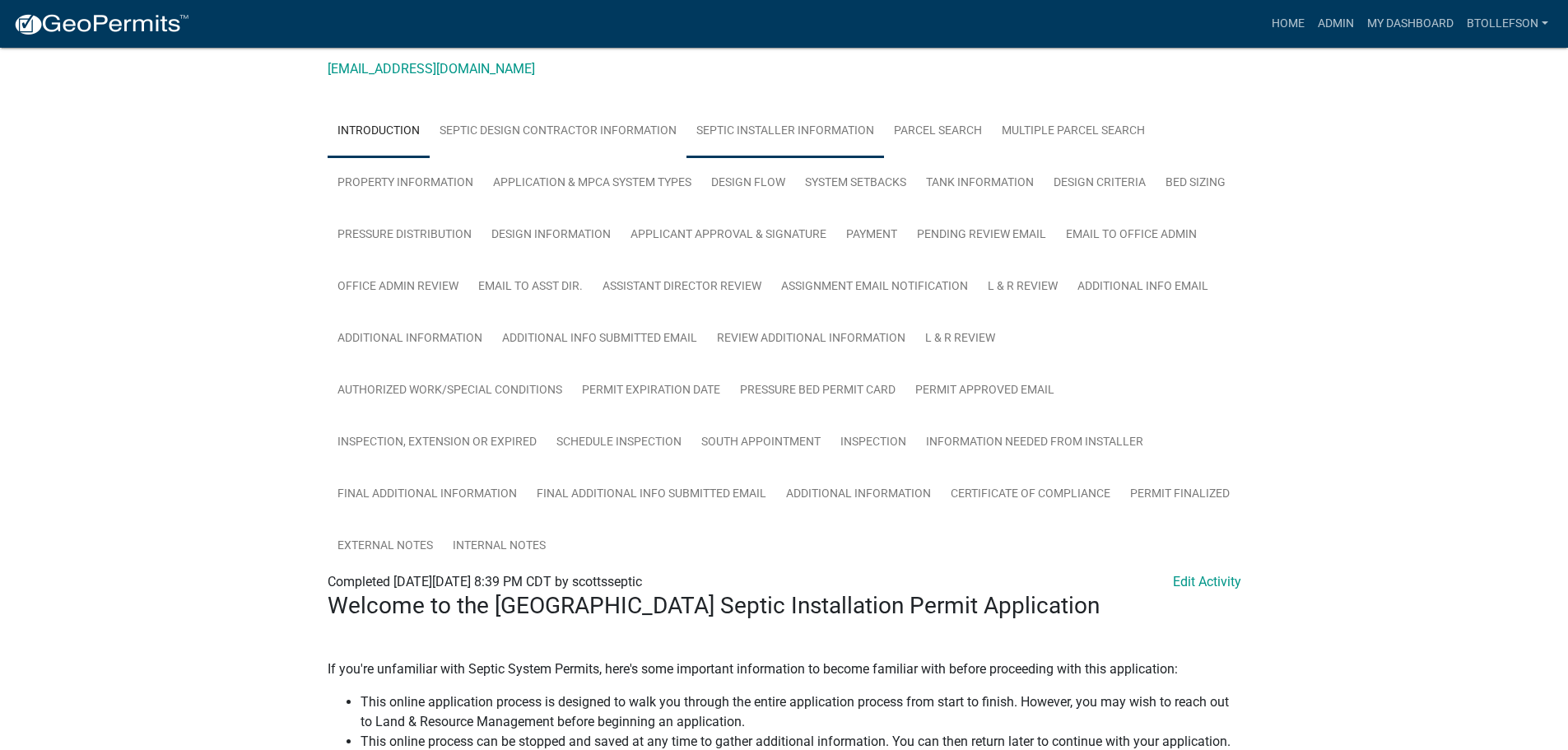
scroll to position [165, 0]
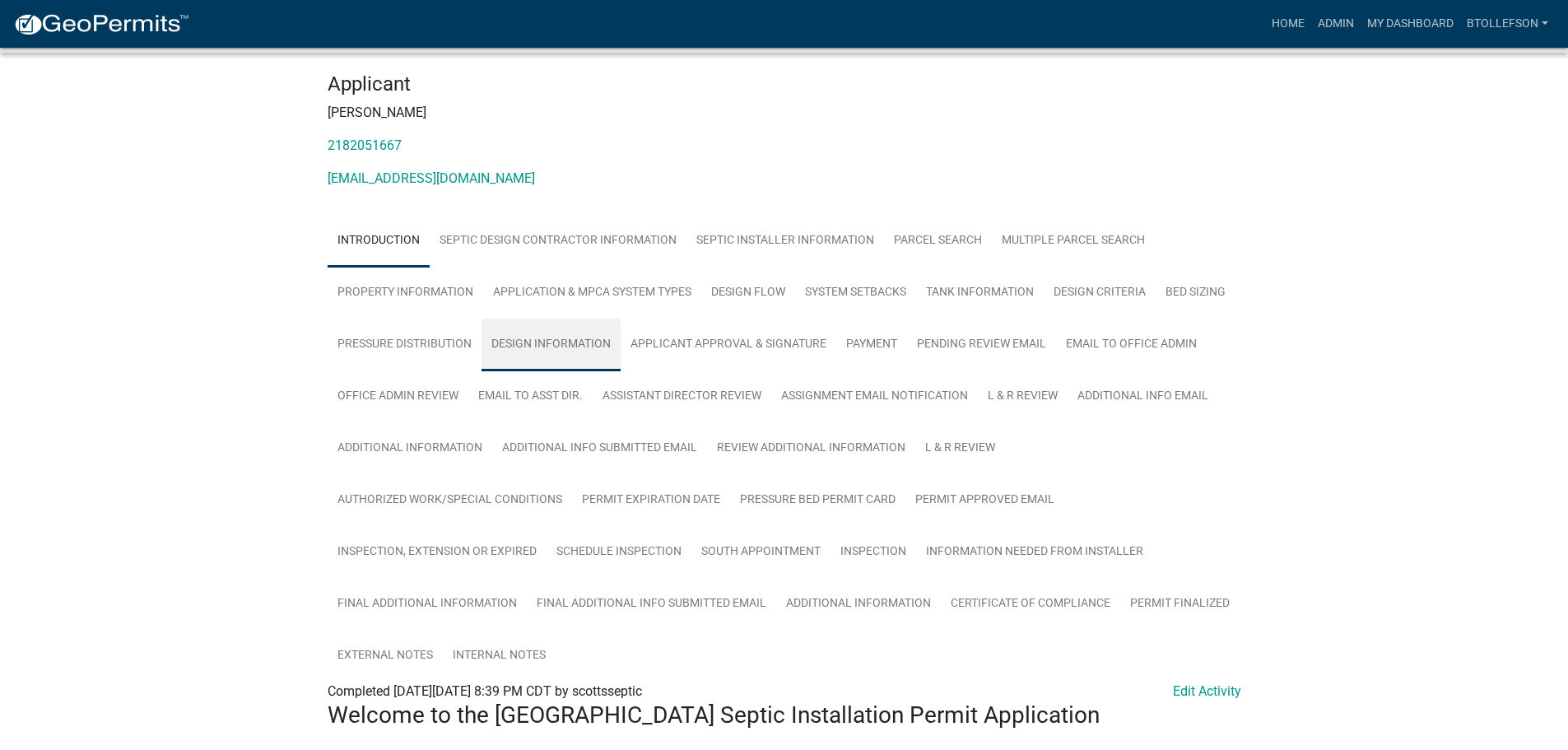
click at [578, 352] on link "Design Information" at bounding box center [551, 345] width 139 height 53
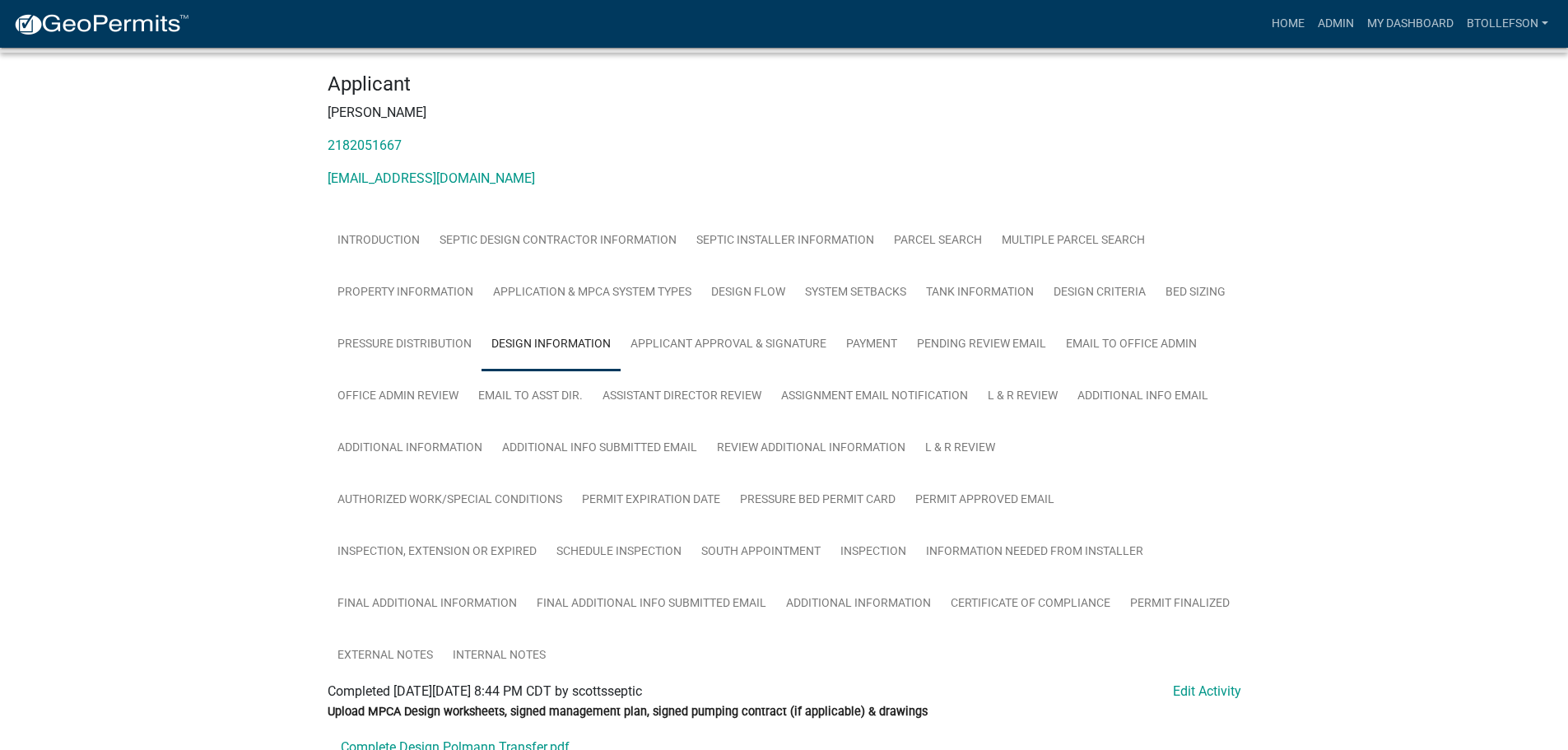
scroll to position [446, 0]
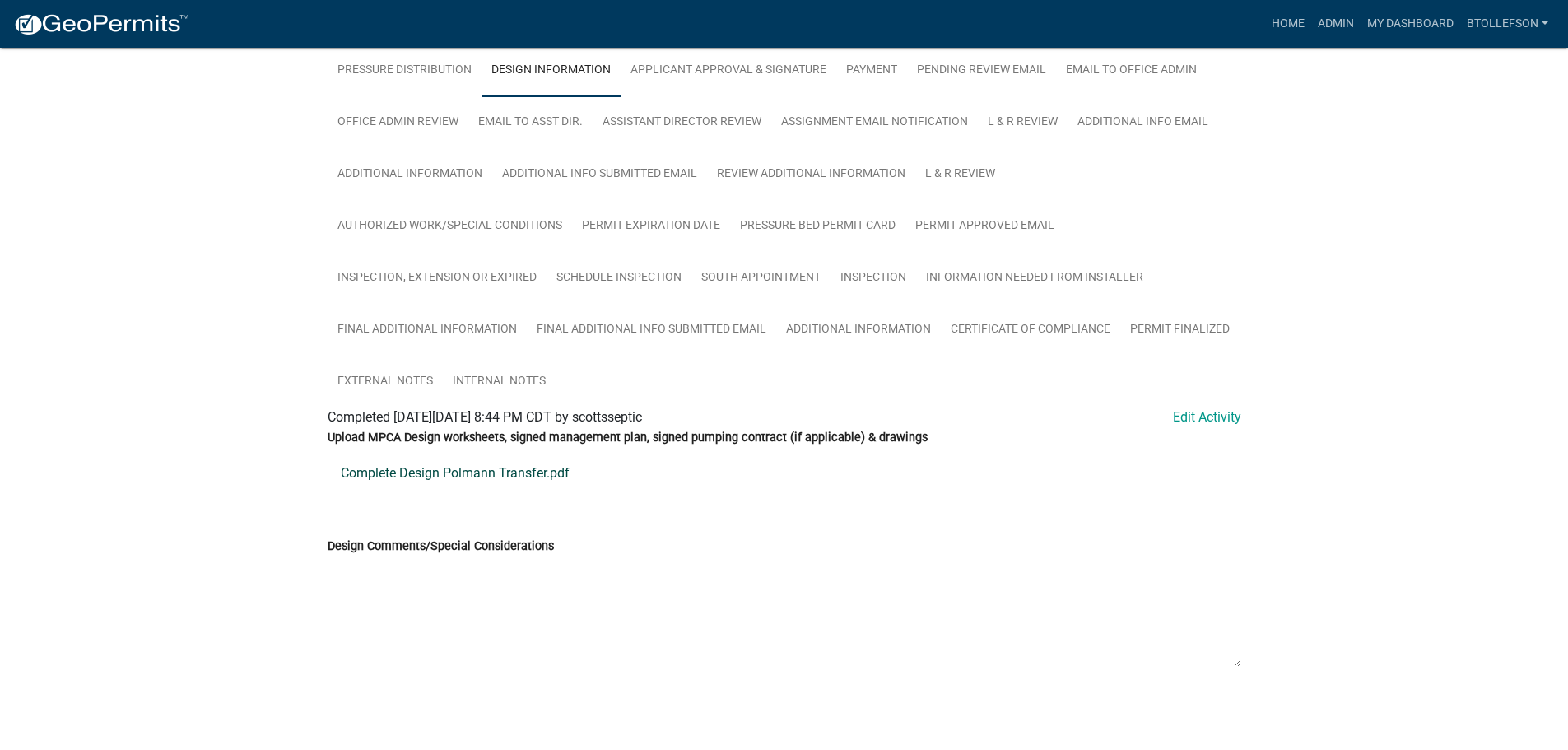
click at [413, 468] on link "Complete Design Polmann Transfer.pdf" at bounding box center [784, 474] width 914 height 40
click at [828, 332] on link "Additional Information" at bounding box center [858, 330] width 164 height 53
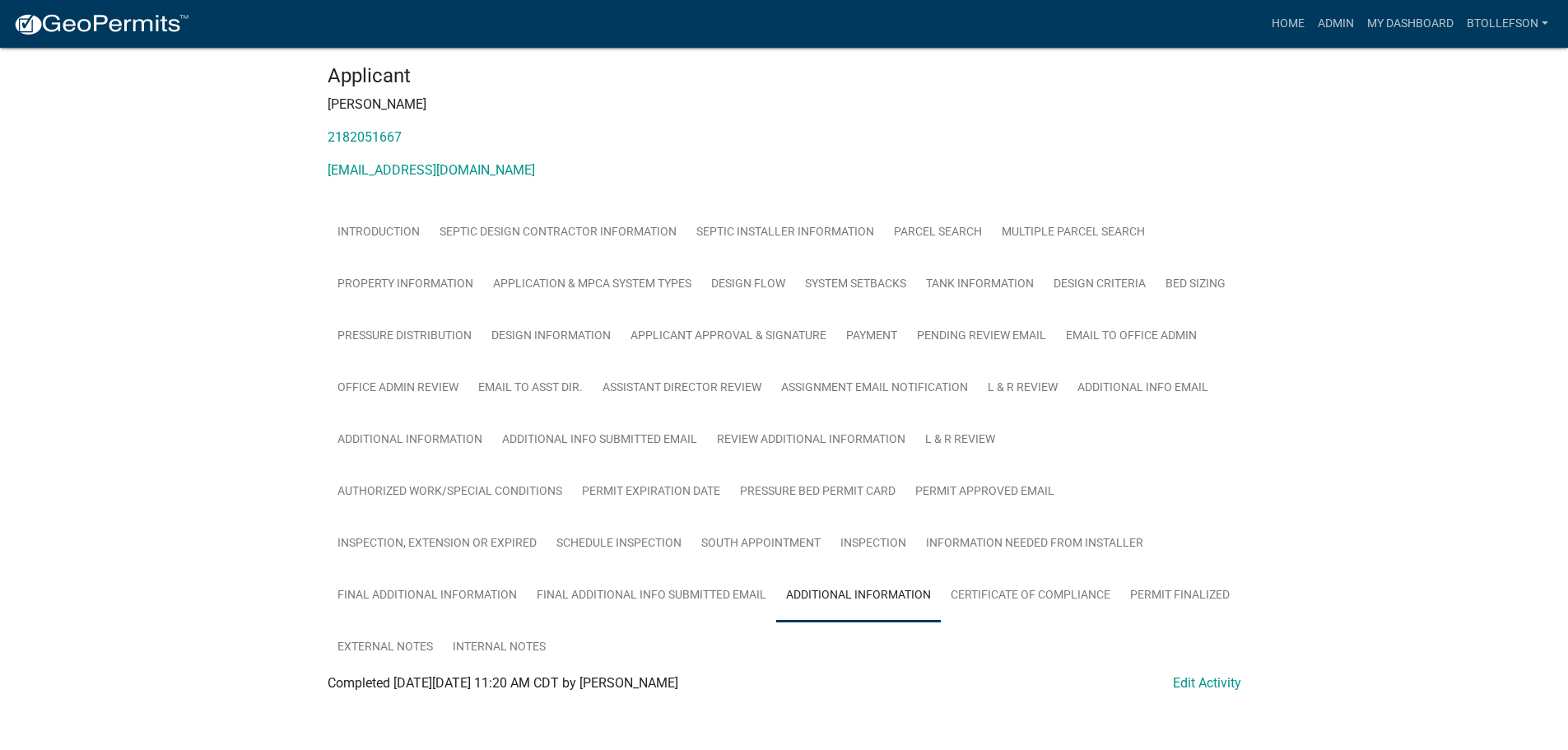
scroll to position [193, 0]
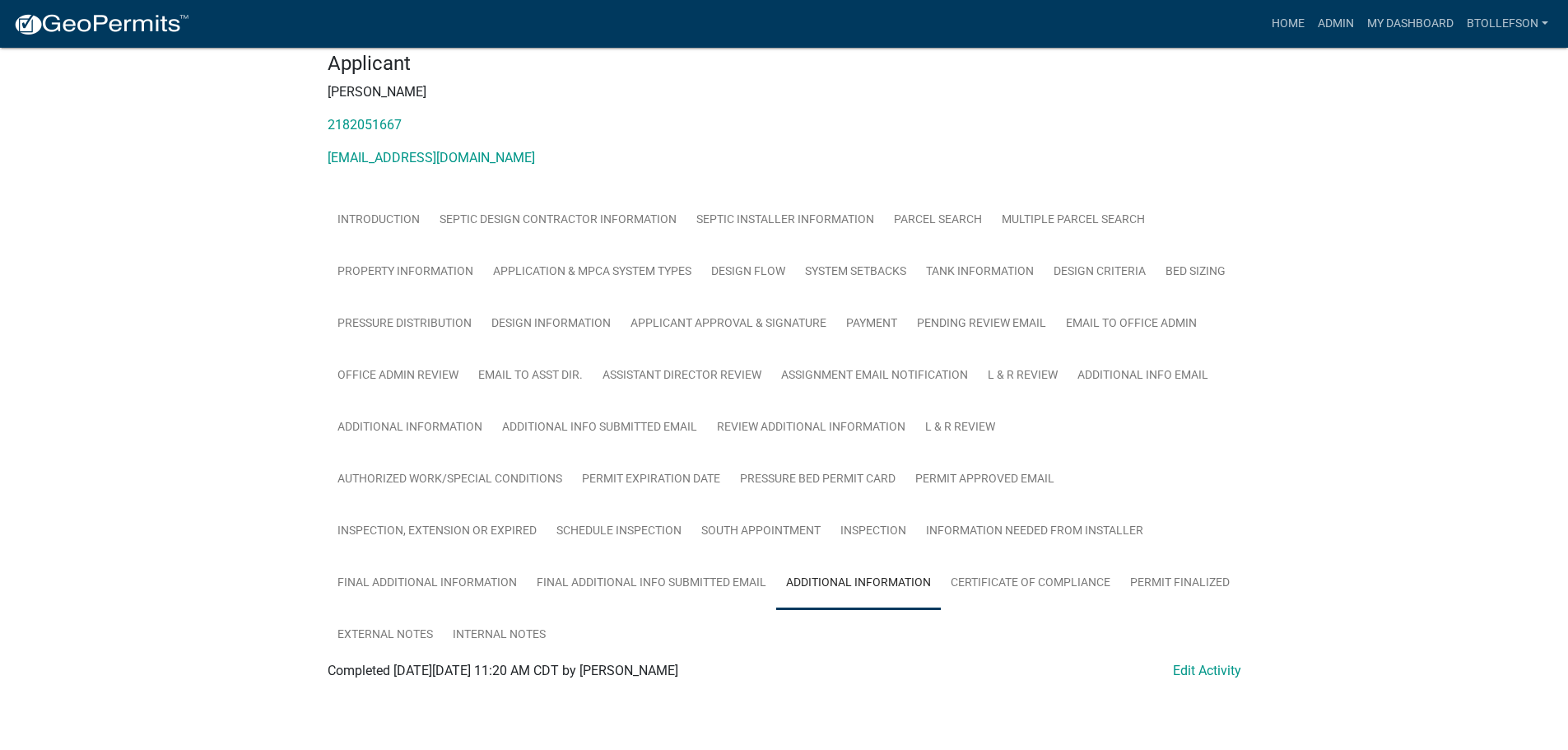
click at [1440, 415] on div "Subsurface Sewage Treatment System (SSTS) Permit Application SSTS -2024-481 Amo…" at bounding box center [784, 297] width 1568 height 868
drag, startPoint x: 413, startPoint y: 421, endPoint x: 753, endPoint y: 445, distance: 340.8
click at [413, 419] on link "Additional Information" at bounding box center [410, 428] width 164 height 53
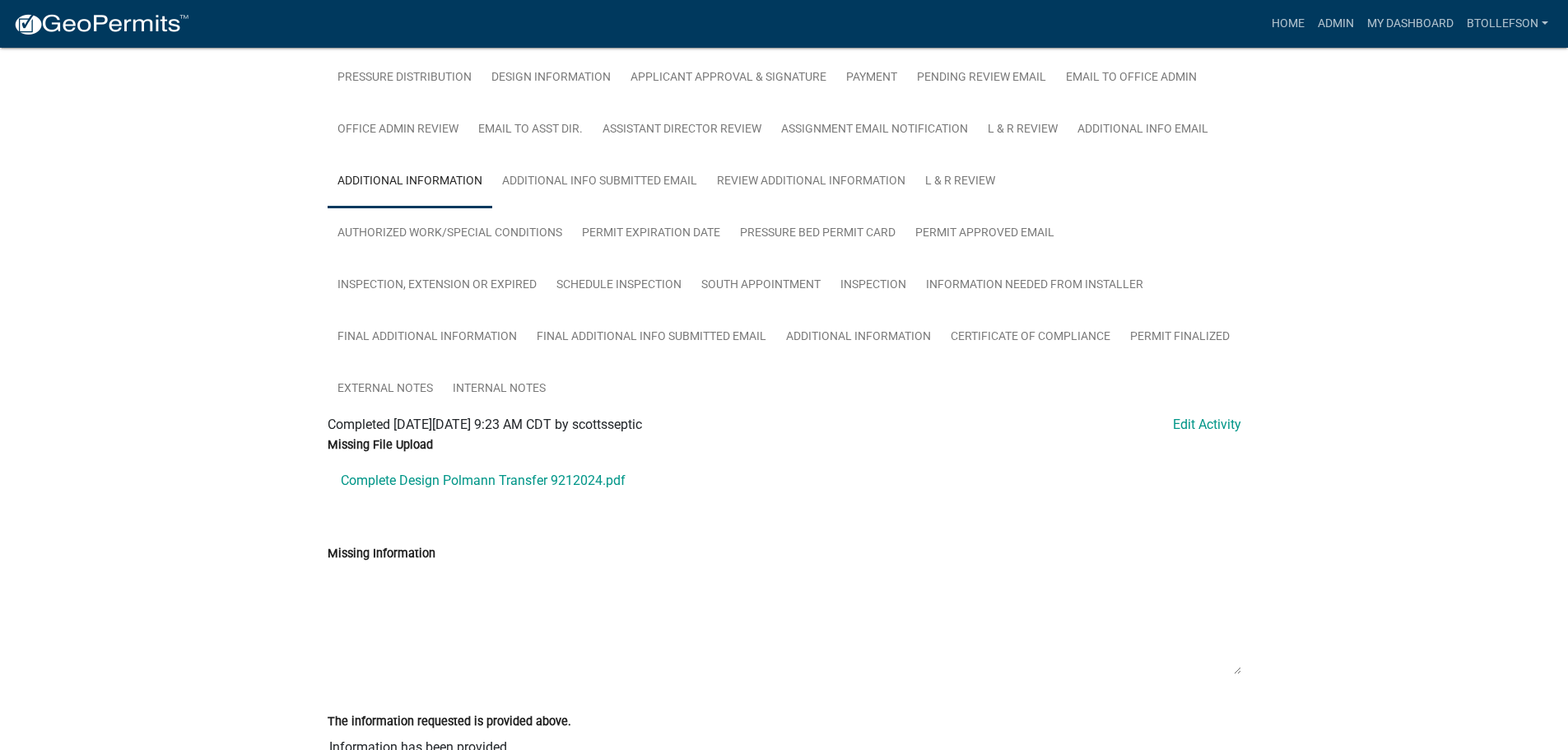
scroll to position [522, 0]
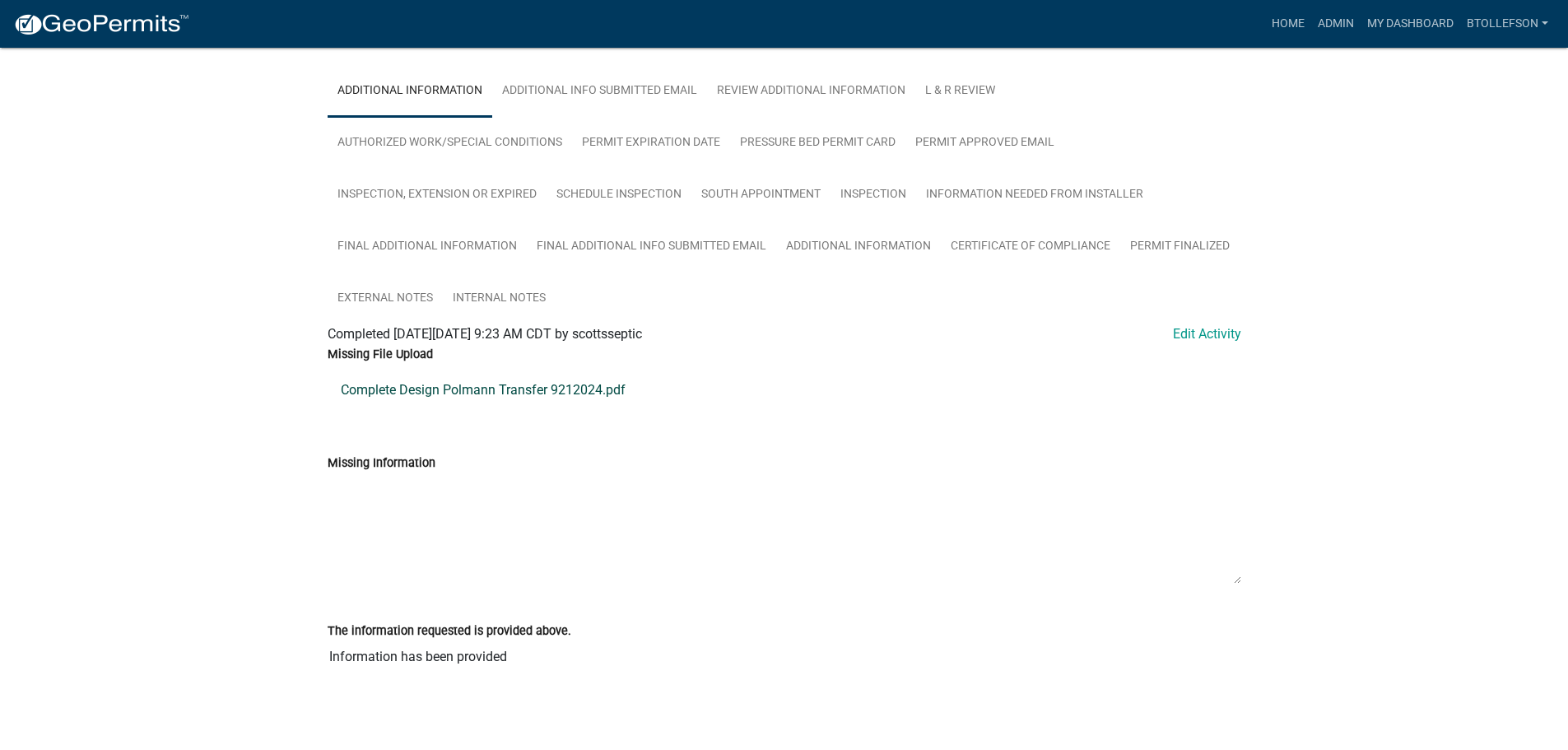
click at [428, 394] on link "Complete Design Polmann Transfer 9212024.pdf" at bounding box center [784, 391] width 914 height 40
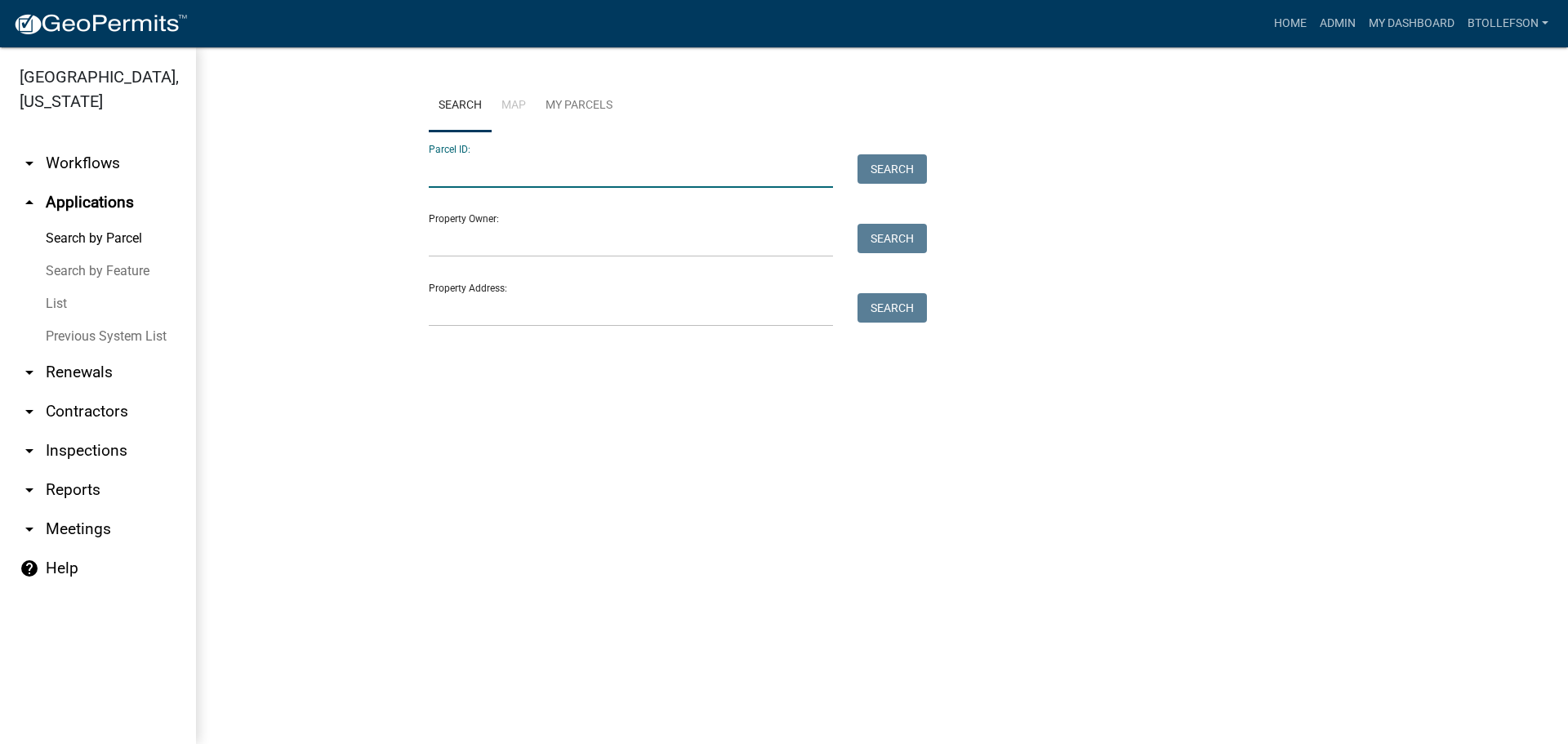
drag, startPoint x: 460, startPoint y: 171, endPoint x: 475, endPoint y: 180, distance: 17.5
click at [460, 171] on input "Parcel ID:" at bounding box center [630, 172] width 404 height 34
type input "0800099063000"
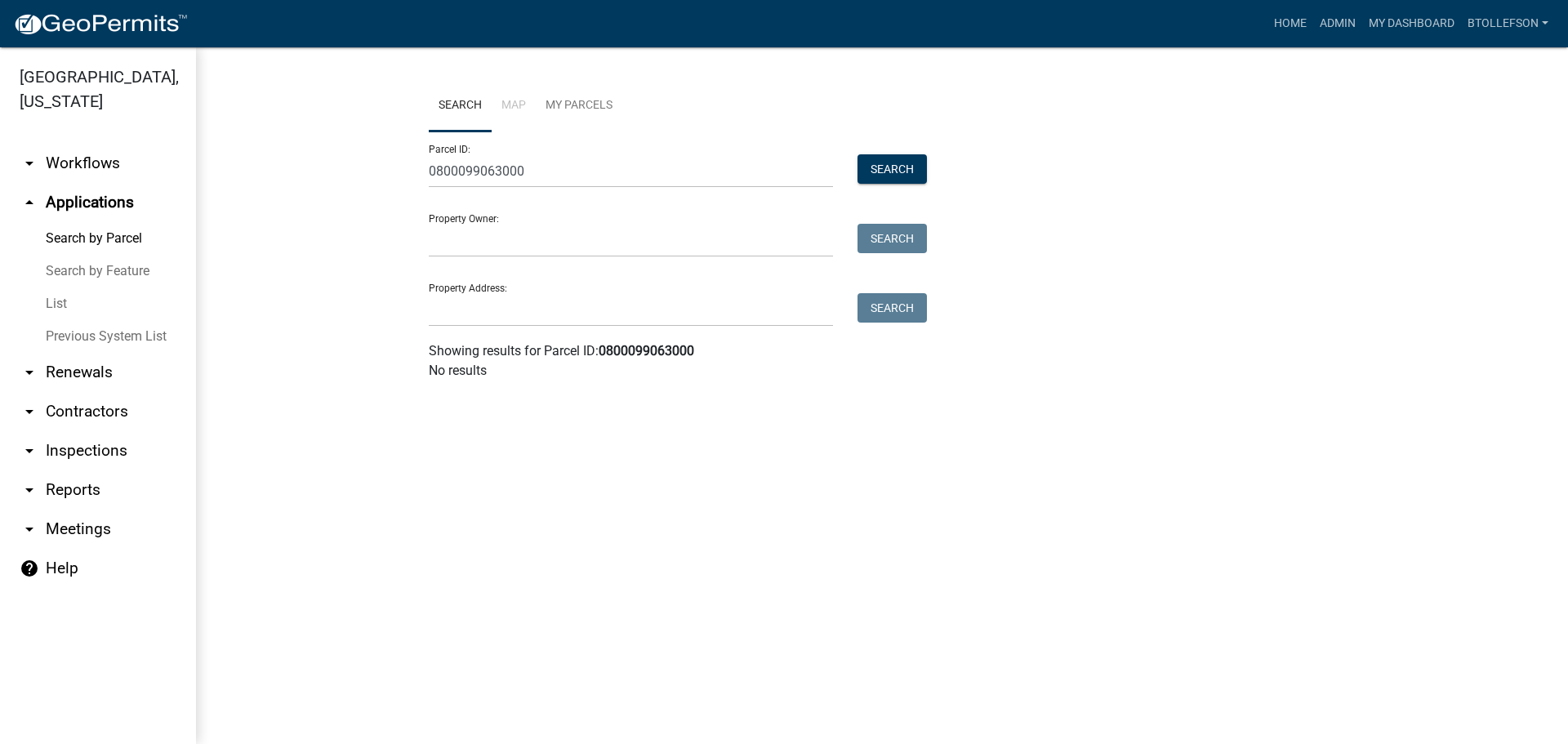
click at [71, 165] on link "arrow_drop_down Workflows" at bounding box center [98, 163] width 196 height 39
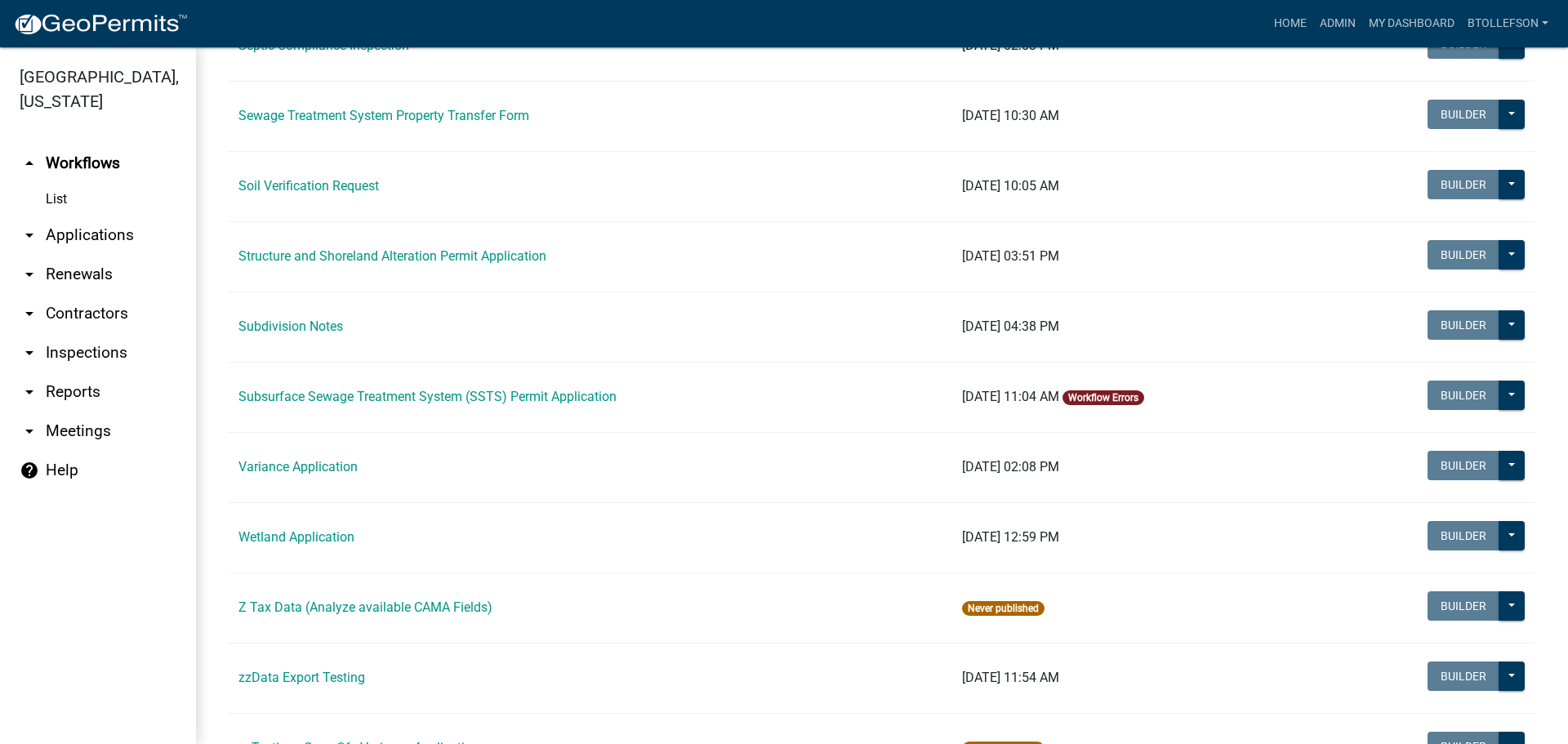
scroll to position [980, 0]
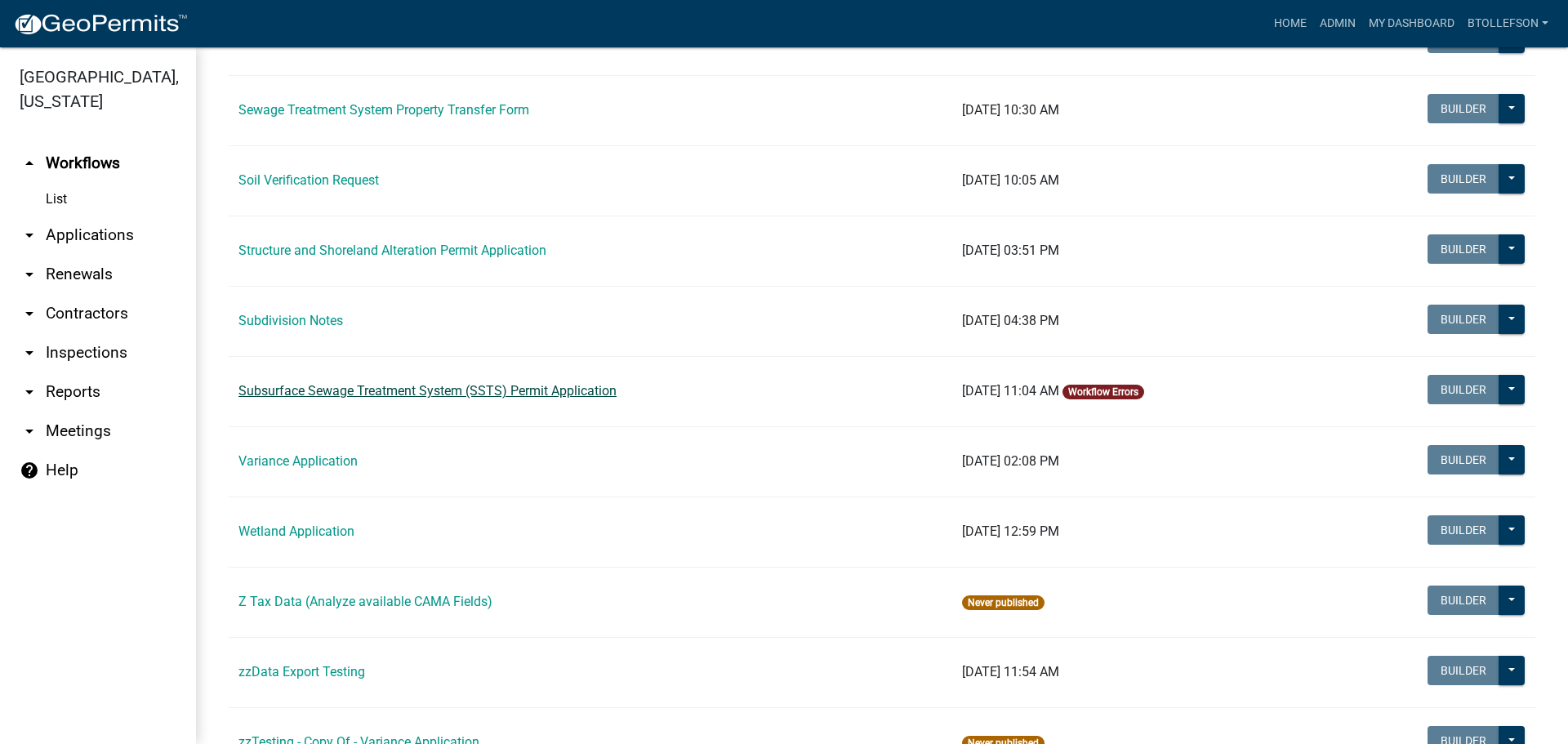
click at [483, 395] on link "Subsurface Sewage Treatment System (SSTS) Permit Application" at bounding box center [427, 391] width 378 height 16
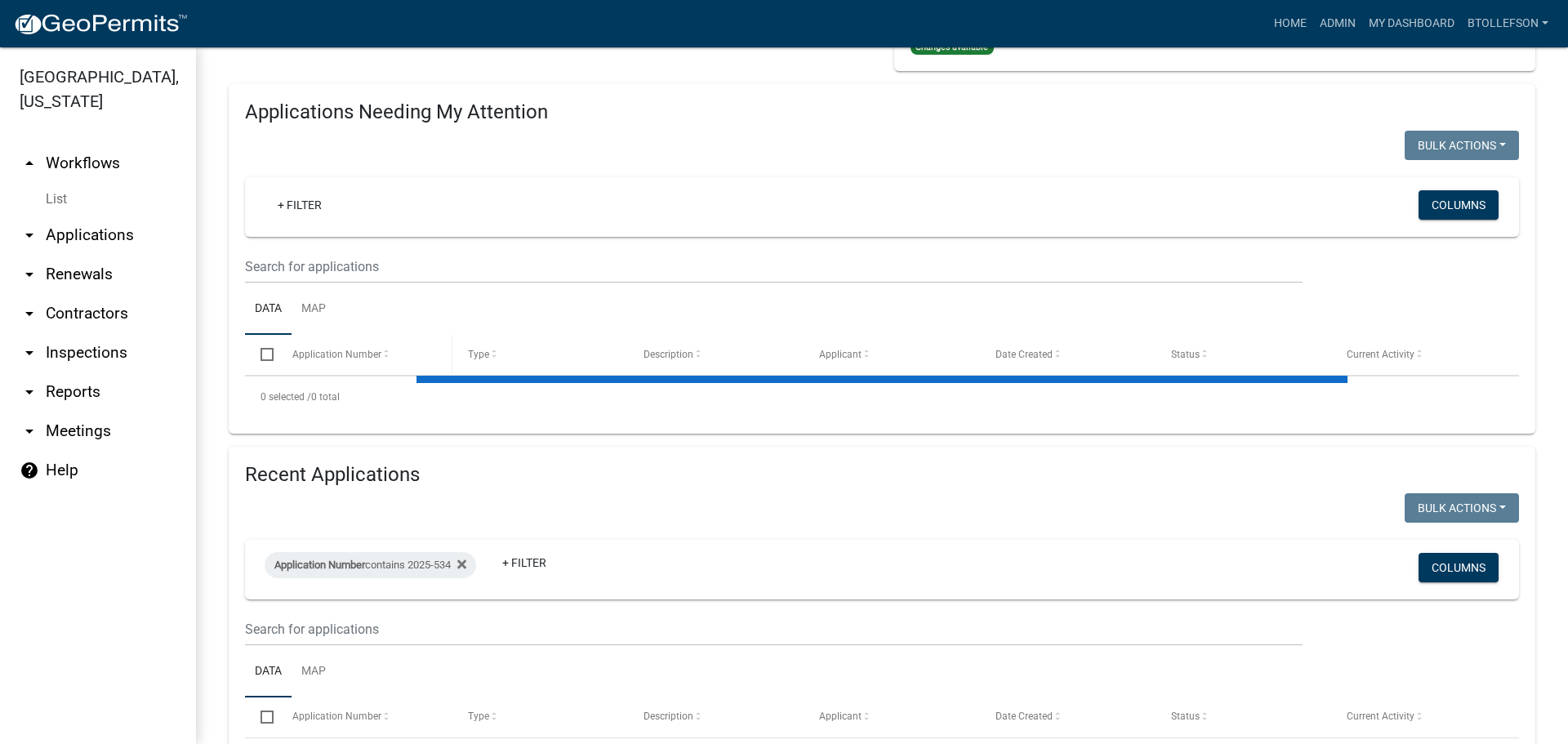
scroll to position [297, 0]
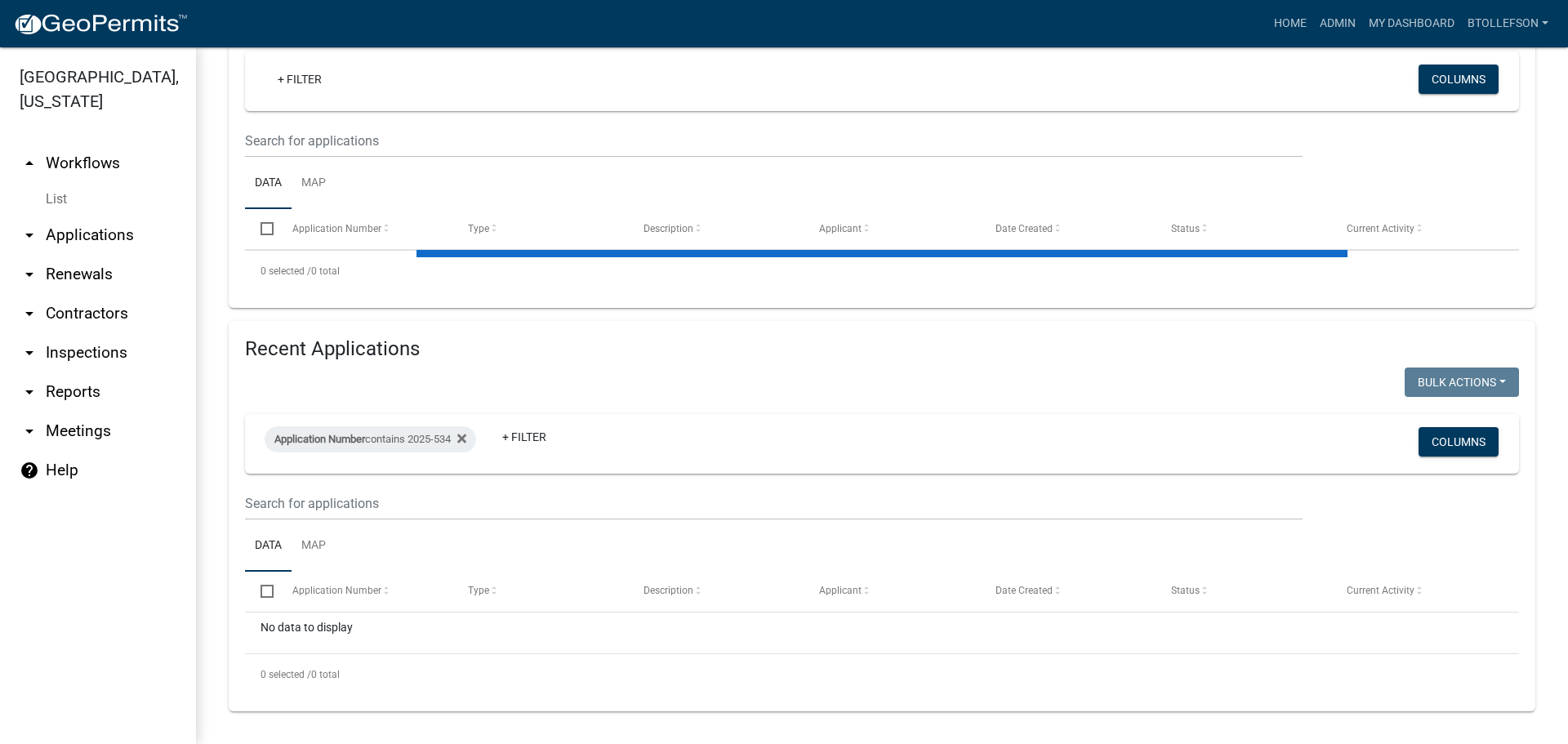
select select "3: 100"
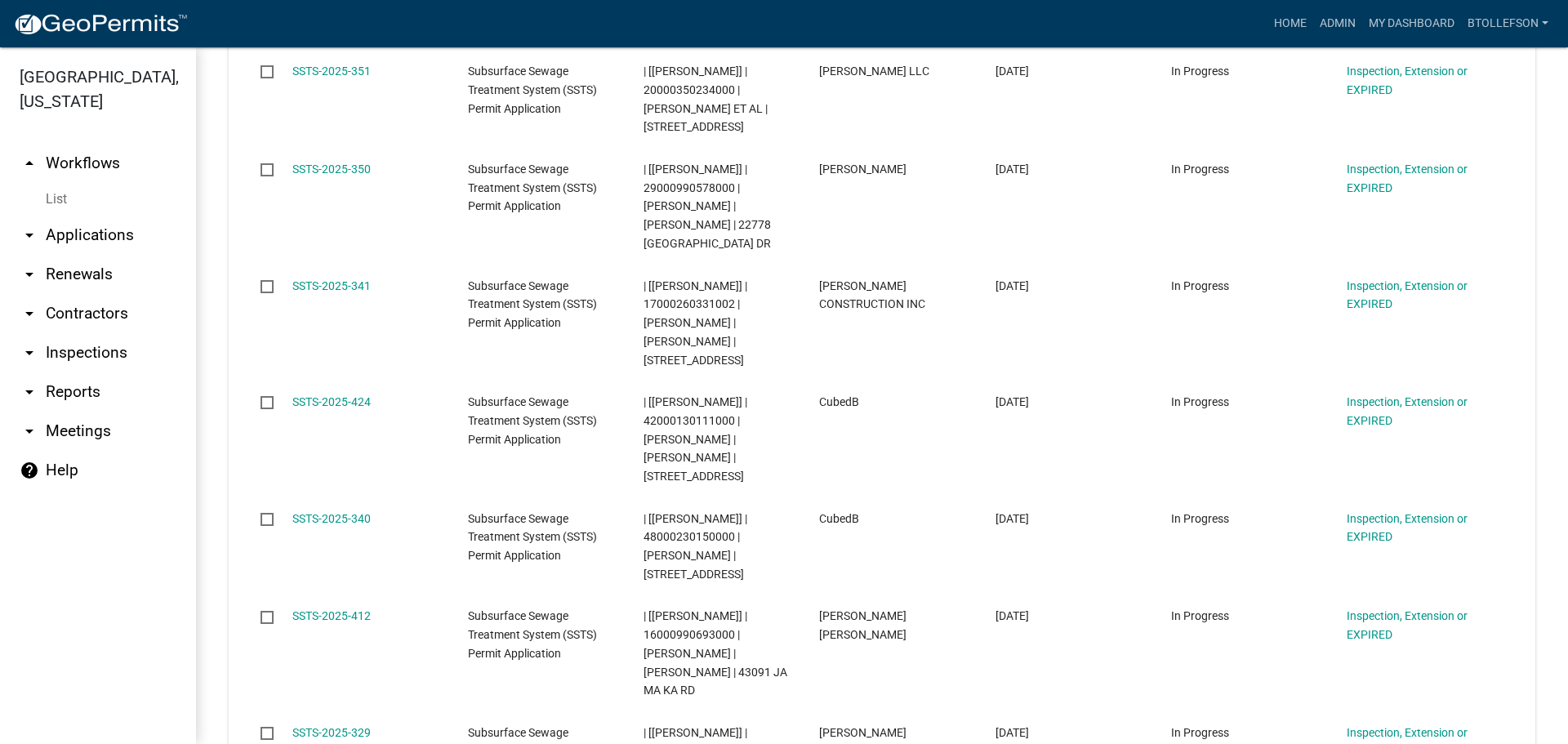
scroll to position [10681, 0]
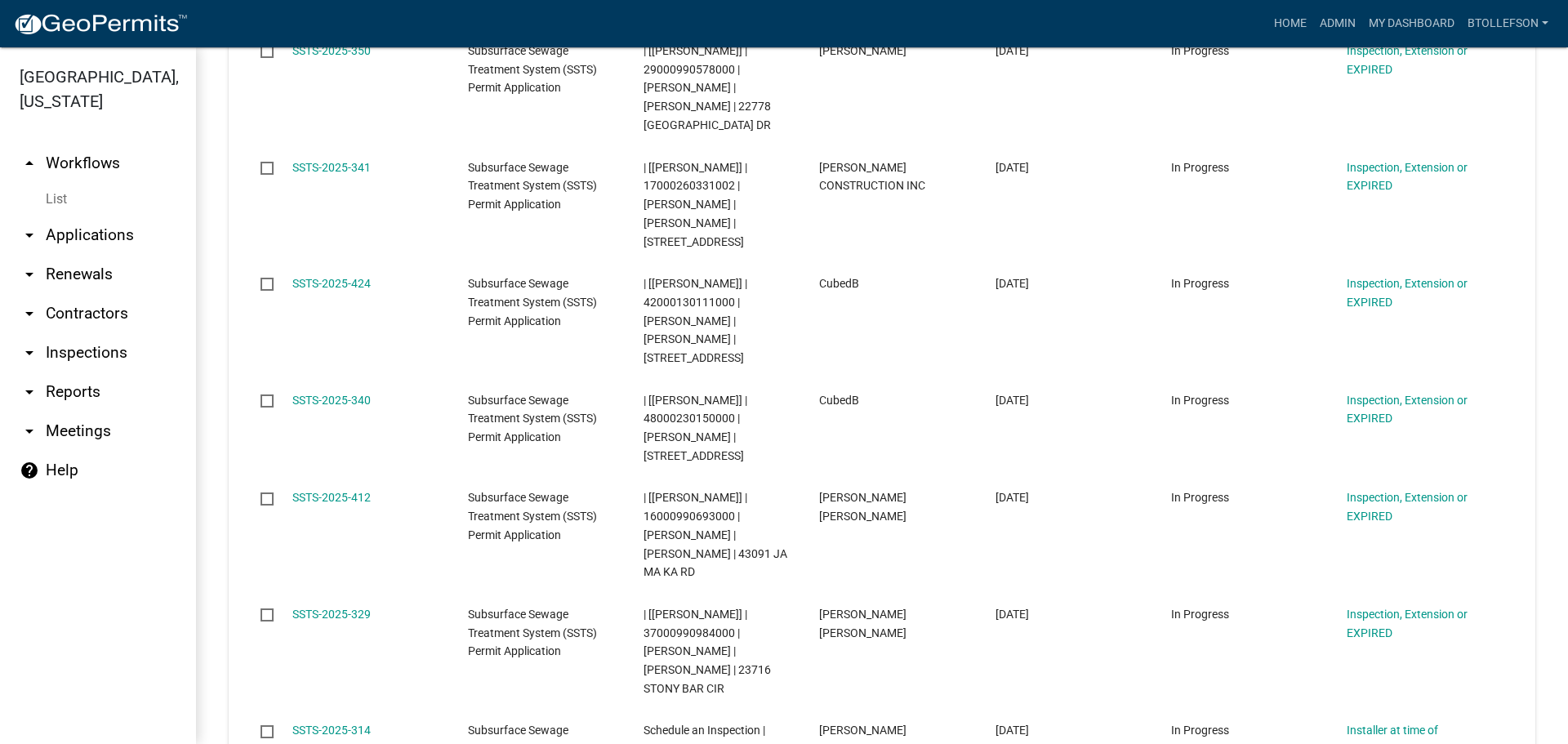
drag, startPoint x: 368, startPoint y: 501, endPoint x: 324, endPoint y: 499, distance: 44.0
click at [324, 499] on input "2025-534" at bounding box center [377, 501] width 149 height 34
type input "2024"
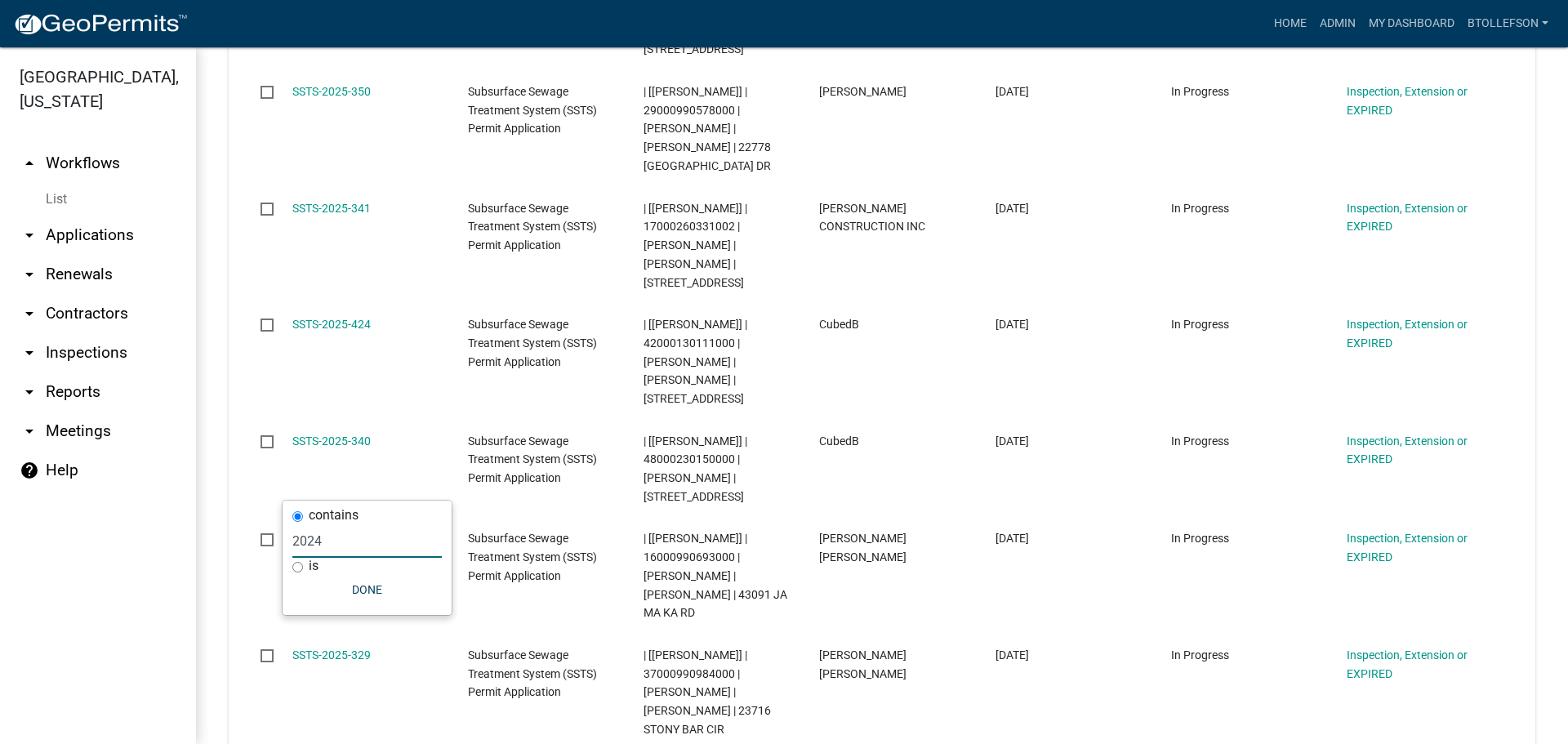
select select "3: 100"
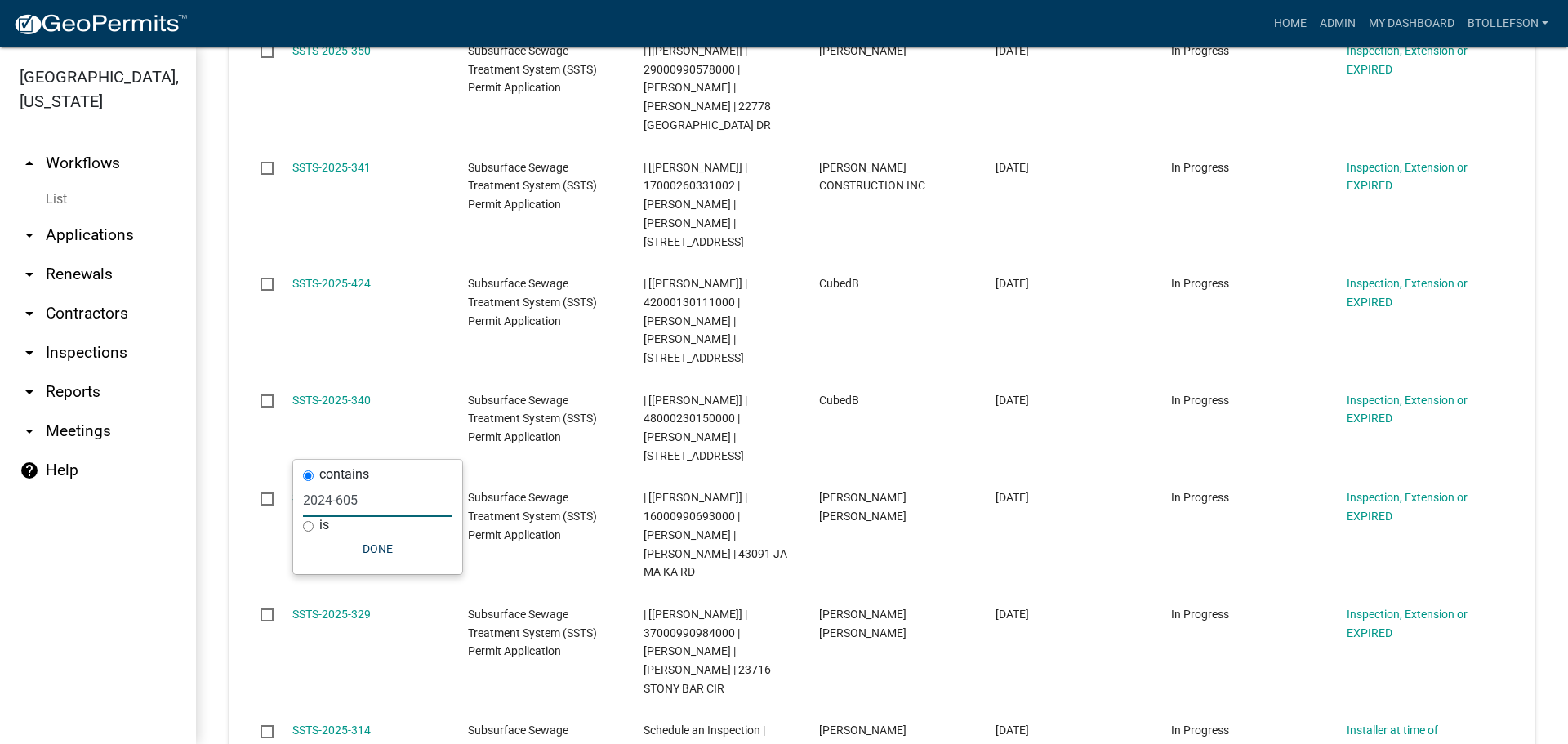
type input "2024-605"
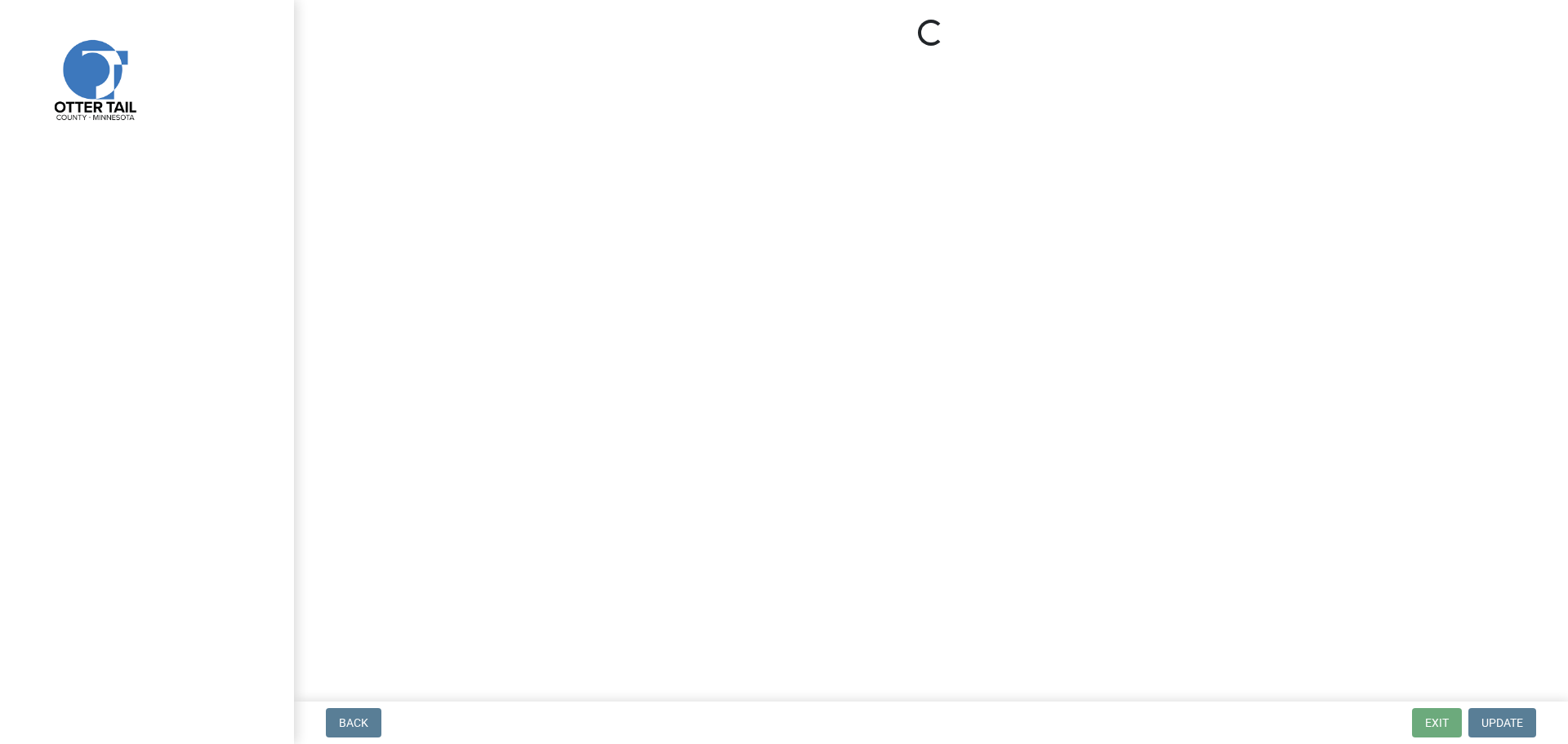
select select "710d5f49-2663-4e73-9718-d0c4e189f5ed"
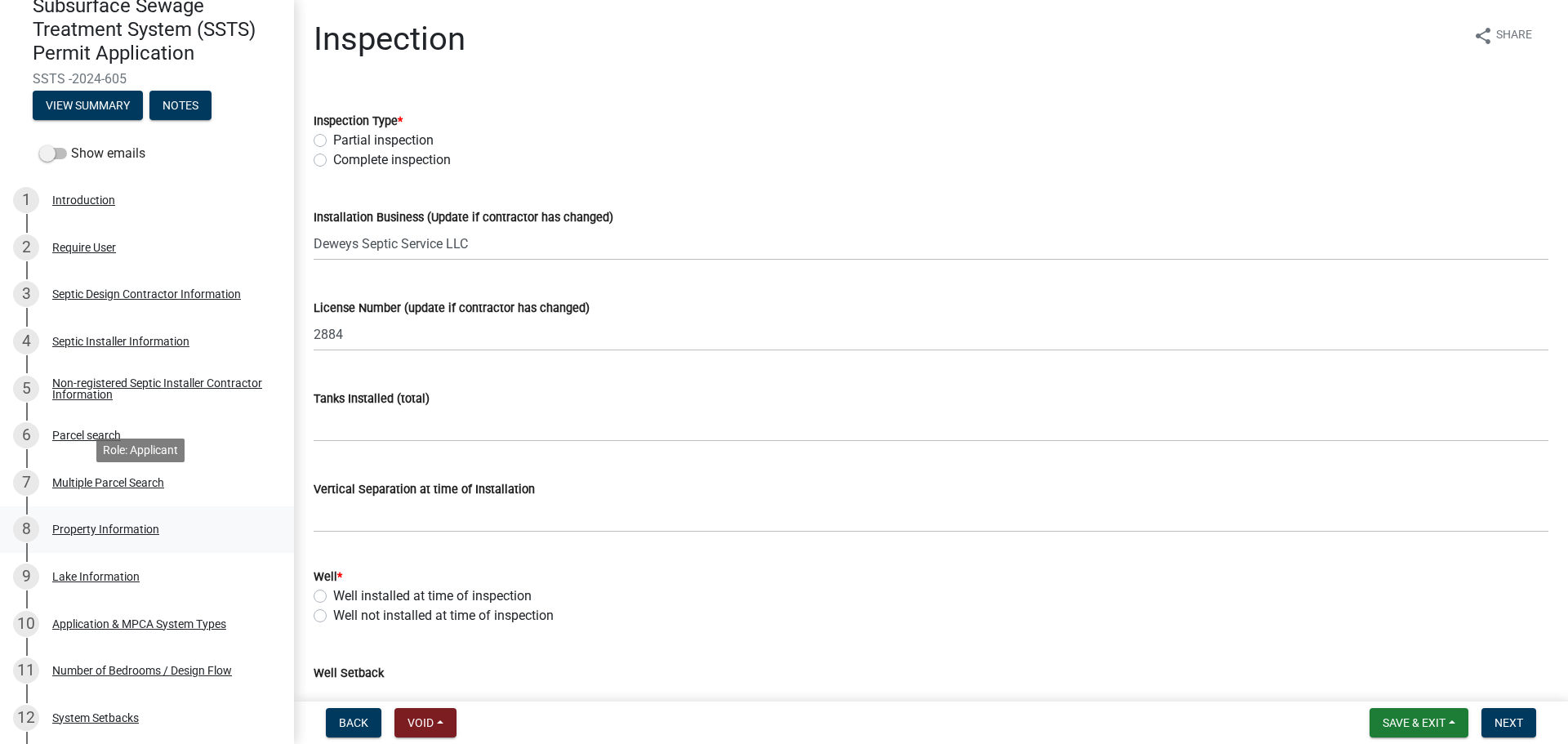
scroll to position [163, 0]
drag, startPoint x: 109, startPoint y: 433, endPoint x: 520, endPoint y: 449, distance: 411.3
click at [109, 432] on div "Parcel search" at bounding box center [86, 434] width 68 height 11
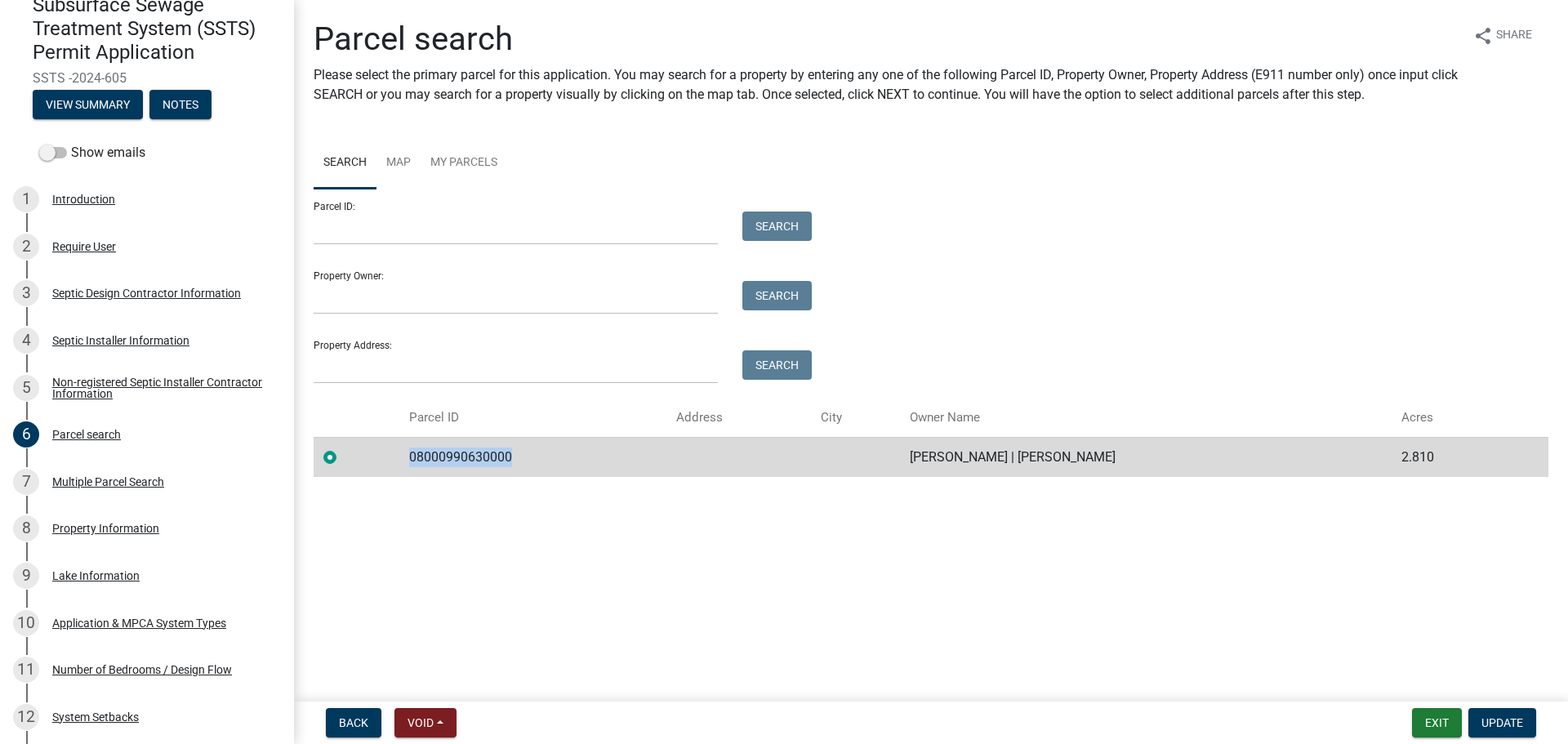
drag, startPoint x: 411, startPoint y: 458, endPoint x: 529, endPoint y: 447, distance: 118.5
click at [529, 447] on td "08000990630000" at bounding box center [533, 457] width 267 height 40
copy td "08000990630000"
click at [129, 529] on div "Property Information" at bounding box center [106, 528] width 107 height 11
